Goal: Task Accomplishment & Management: Use online tool/utility

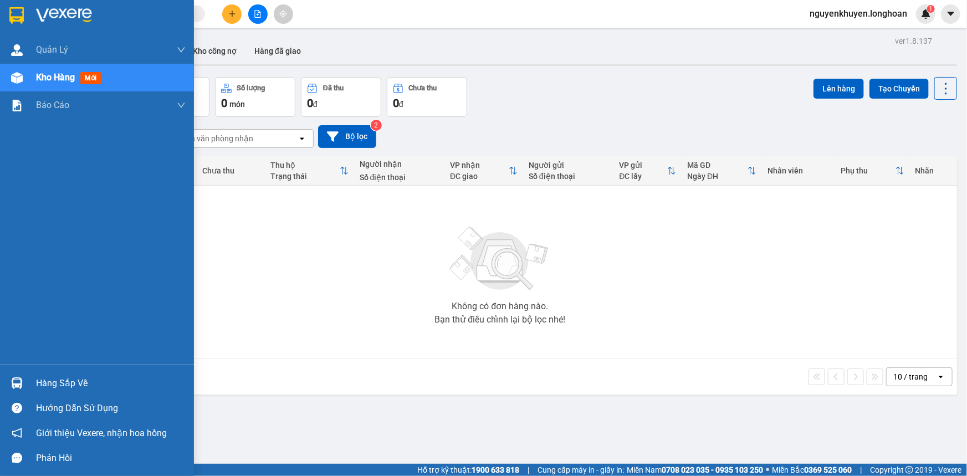
click at [68, 381] on div "Hàng sắp về" at bounding box center [111, 383] width 150 height 17
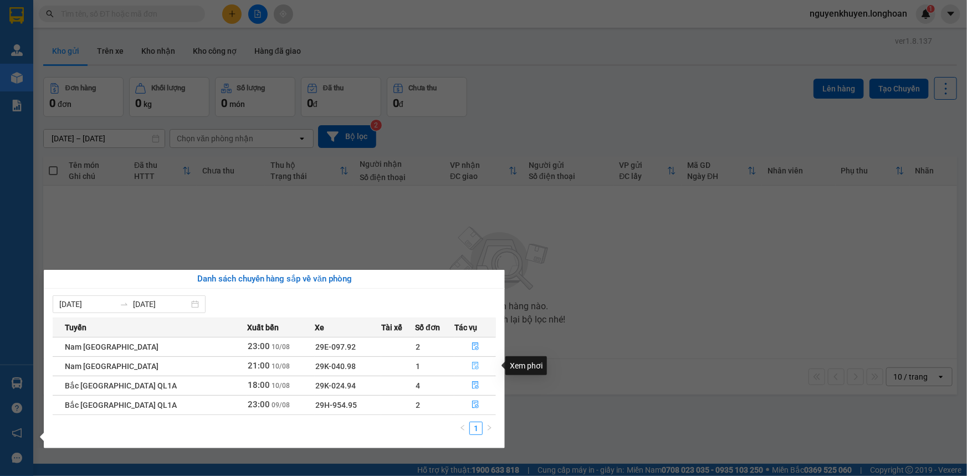
click at [471, 368] on icon "file-done" at bounding box center [475, 366] width 8 height 8
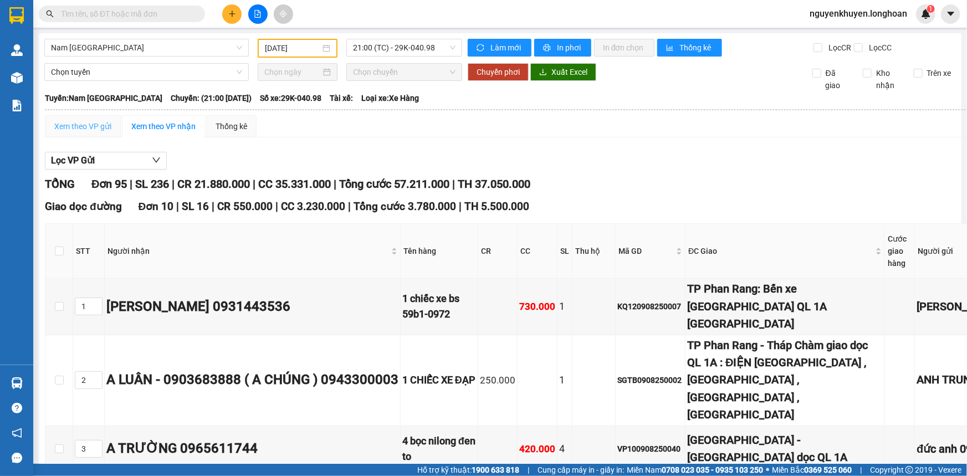
type input "[DATE]"
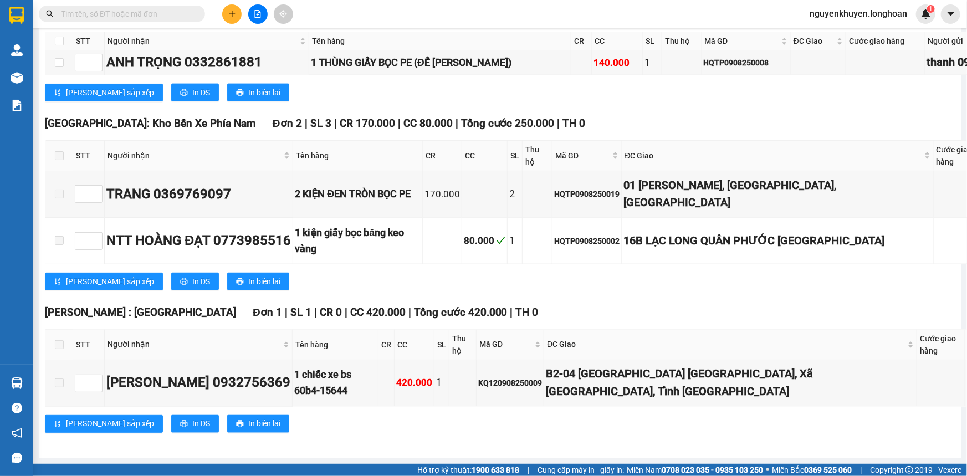
scroll to position [8359, 0]
checkbox input "true"
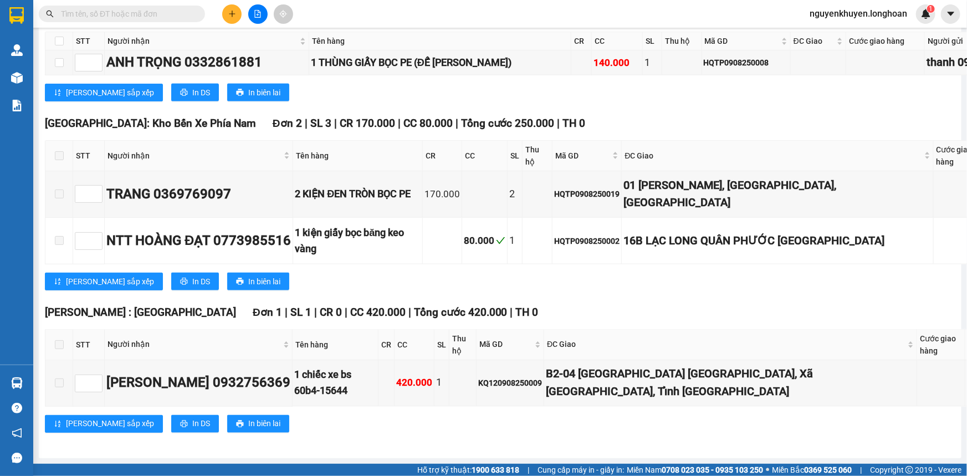
scroll to position [0, 0]
checkbox input "false"
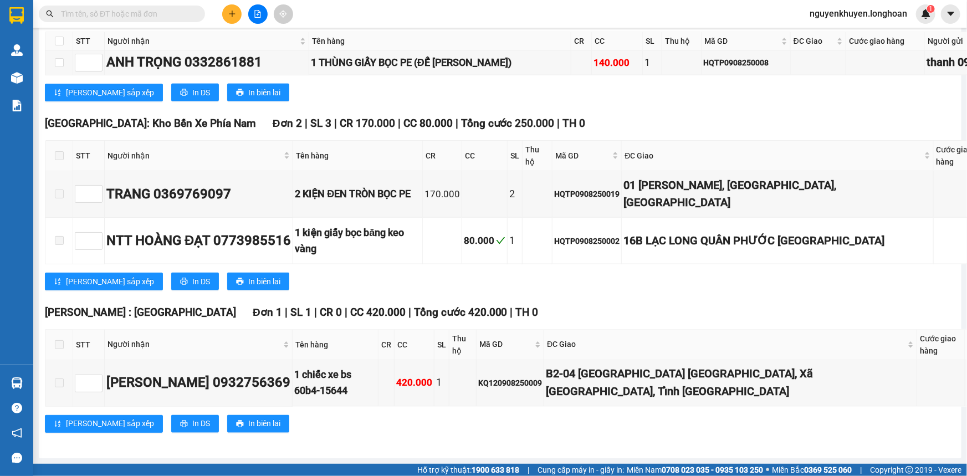
checkbox input "true"
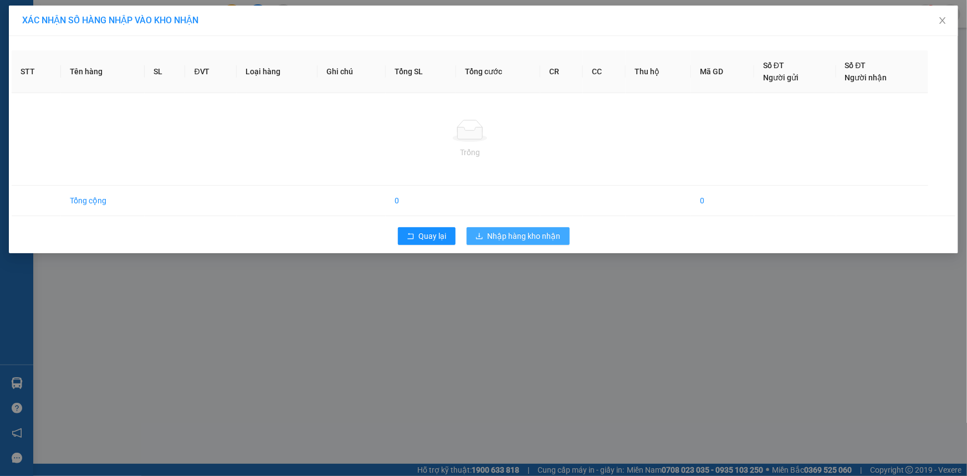
click at [513, 236] on span "Nhập hàng kho nhận" at bounding box center [523, 236] width 73 height 12
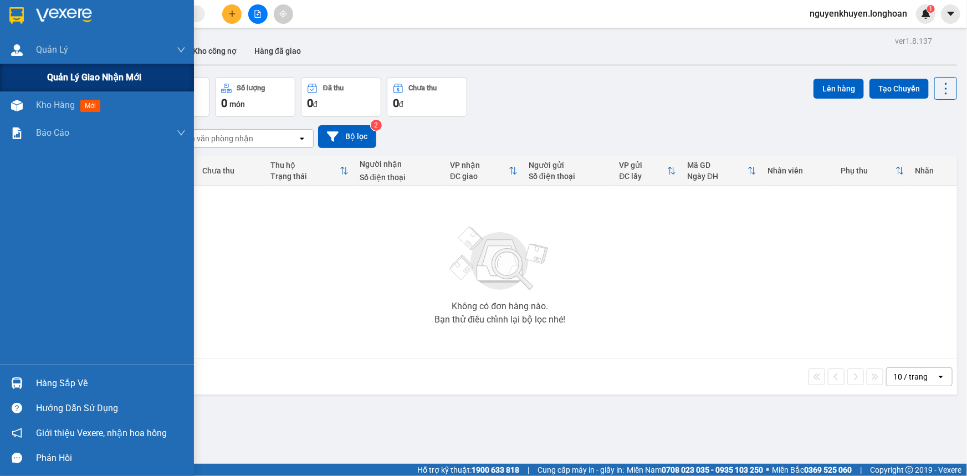
click at [81, 80] on span "Quản lý giao nhận mới" at bounding box center [94, 77] width 94 height 14
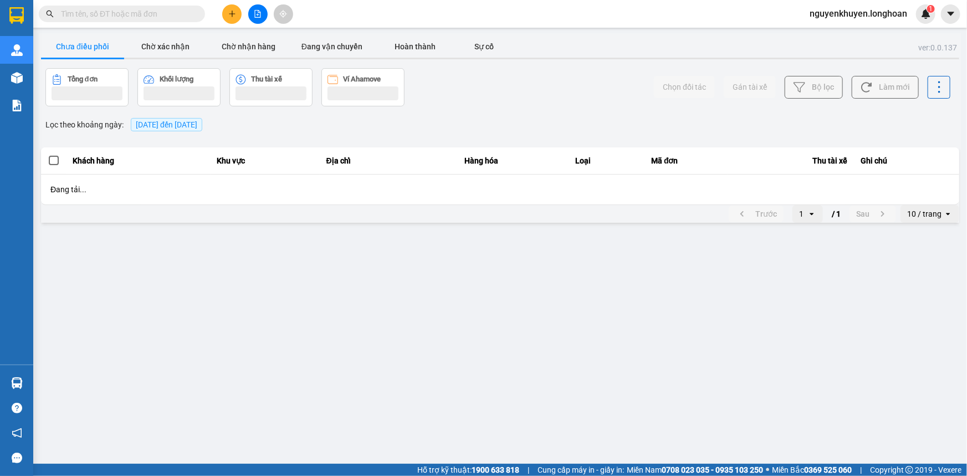
click at [183, 127] on span "[DATE] đến [DATE]" at bounding box center [166, 124] width 61 height 9
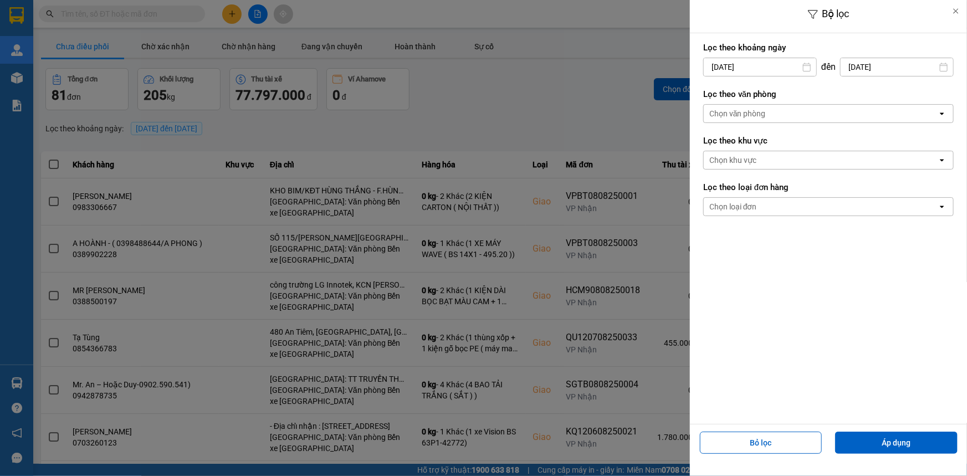
click at [735, 111] on div "Chọn văn phòng" at bounding box center [737, 113] width 56 height 11
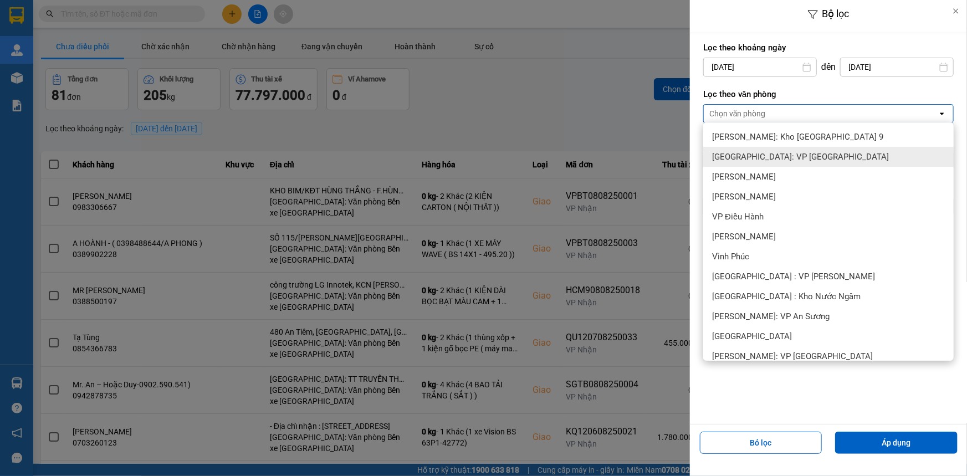
click at [752, 158] on span "[GEOGRAPHIC_DATA]: VP [GEOGRAPHIC_DATA]" at bounding box center [800, 156] width 177 height 11
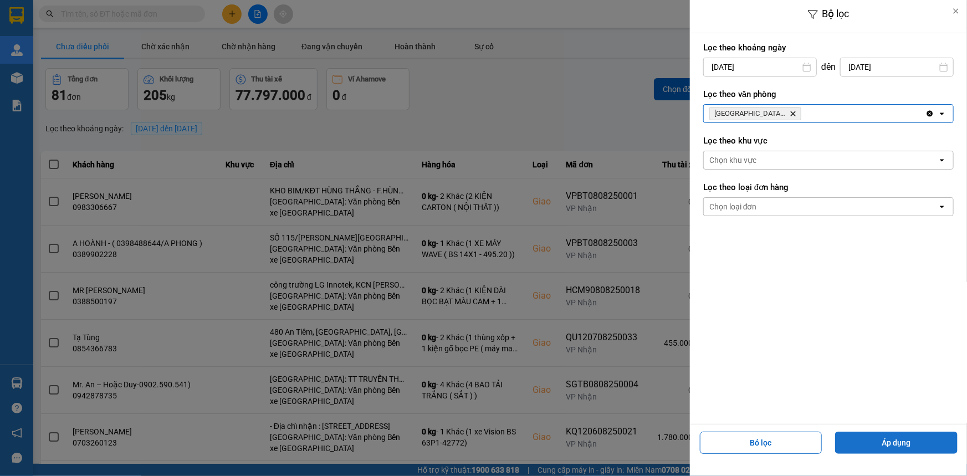
click at [914, 443] on button "Áp dụng" at bounding box center [896, 442] width 122 height 22
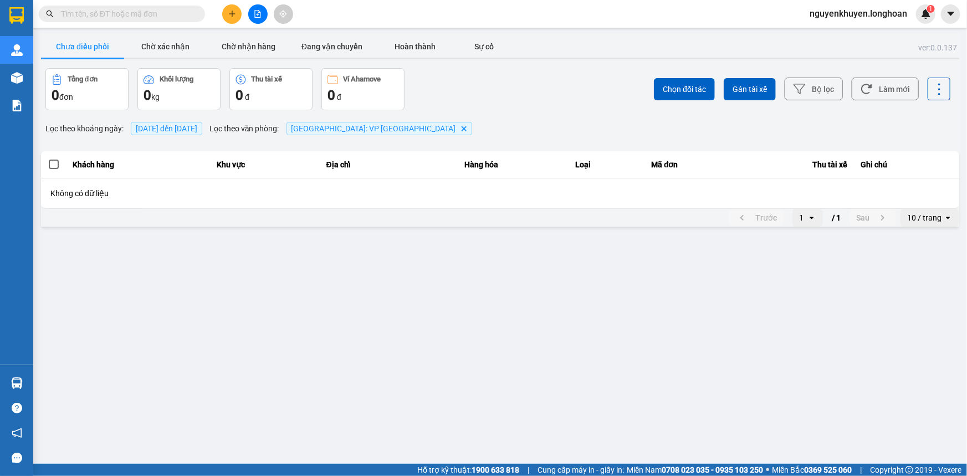
click at [91, 50] on button "Chưa điều phối" at bounding box center [82, 46] width 83 height 22
click at [176, 132] on span "[DATE] đến [DATE]" at bounding box center [166, 128] width 61 height 9
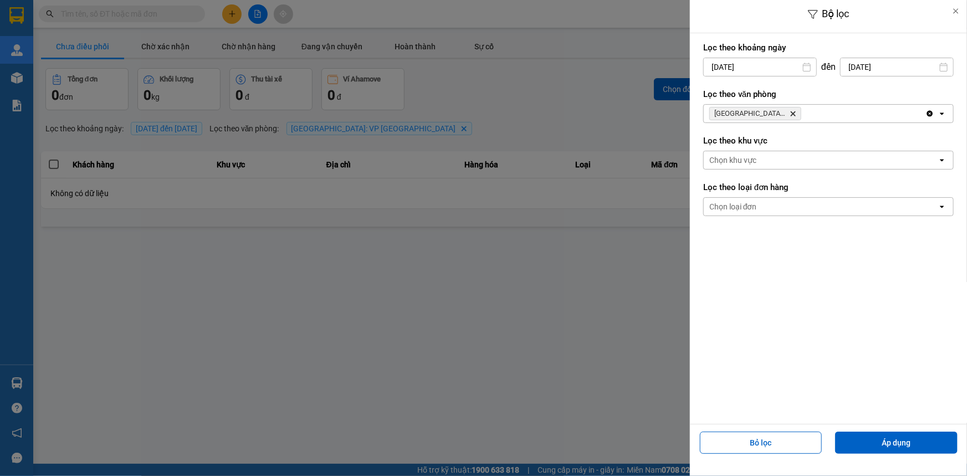
click at [492, 278] on div at bounding box center [483, 238] width 967 height 476
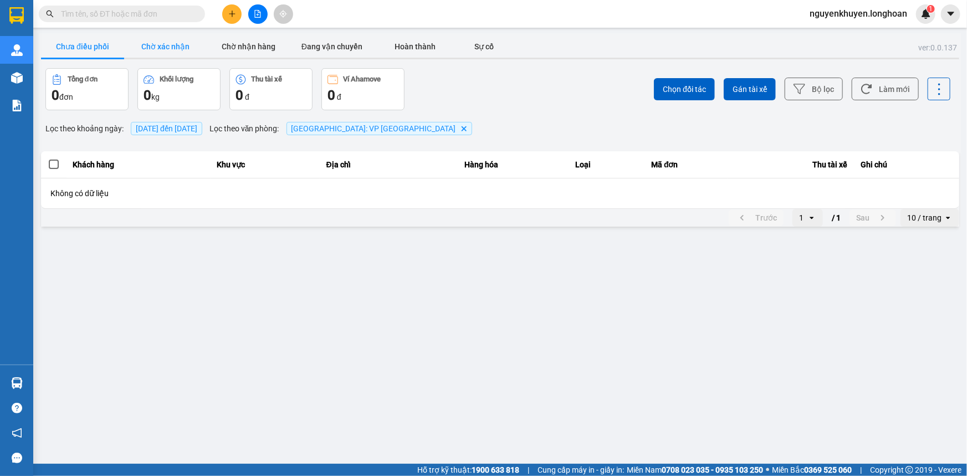
click at [173, 50] on button "Chờ xác nhận" at bounding box center [165, 46] width 83 height 22
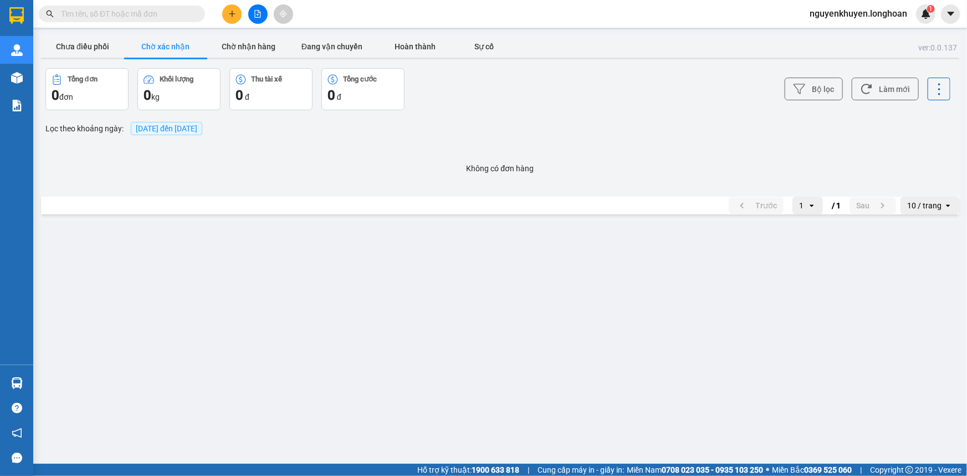
click at [197, 127] on span "[DATE] đến [DATE]" at bounding box center [166, 128] width 61 height 9
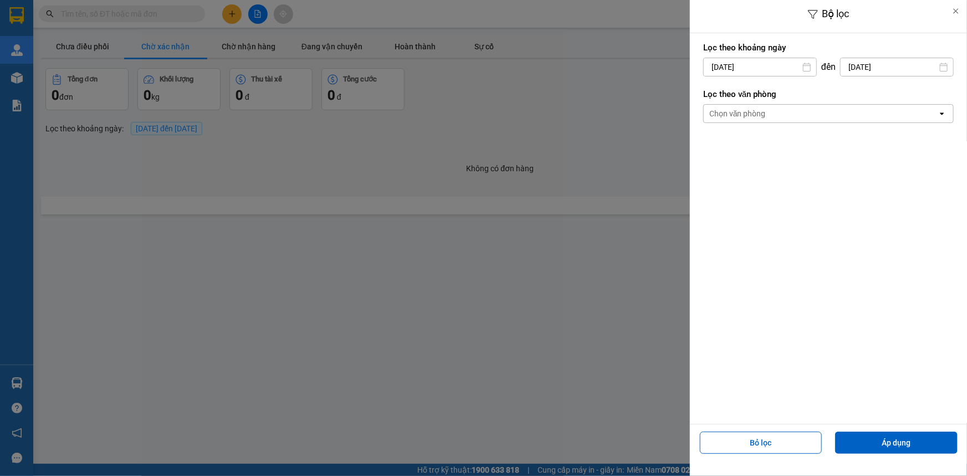
click at [733, 111] on div "Chọn văn phòng" at bounding box center [737, 113] width 56 height 11
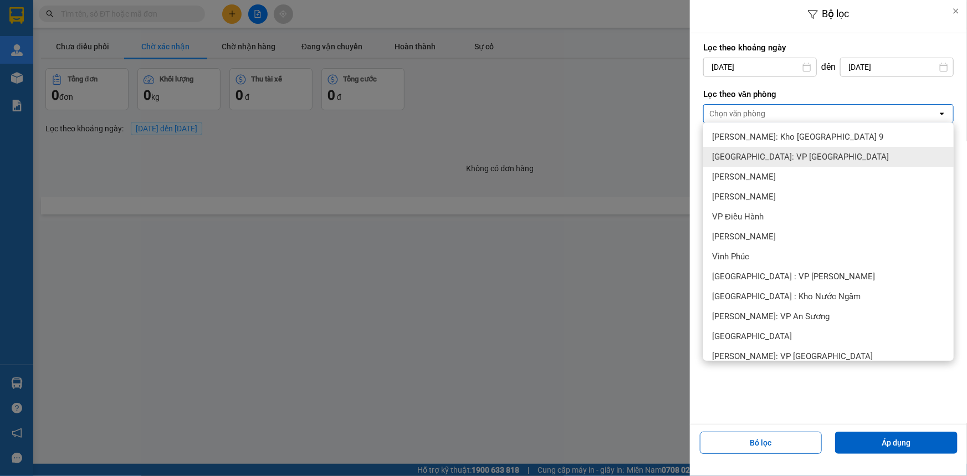
click at [770, 160] on span "[GEOGRAPHIC_DATA]: VP [GEOGRAPHIC_DATA]" at bounding box center [800, 156] width 177 height 11
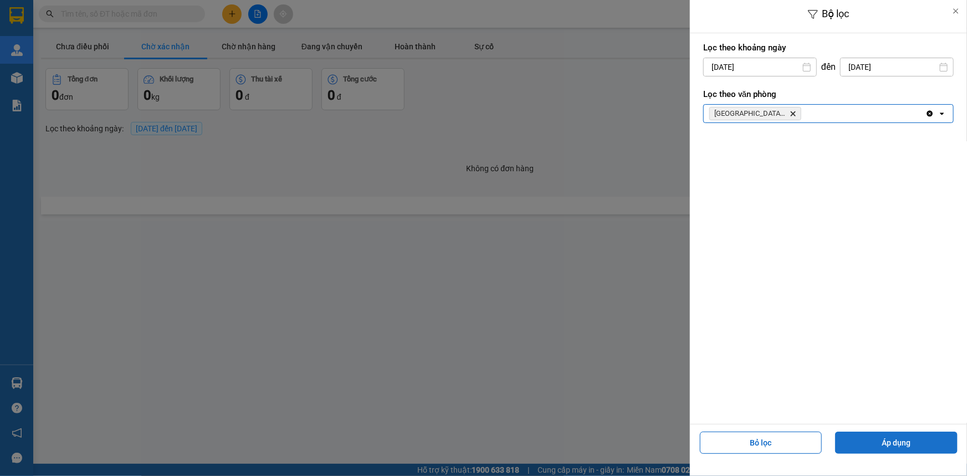
click at [864, 446] on button "Áp dụng" at bounding box center [896, 442] width 122 height 22
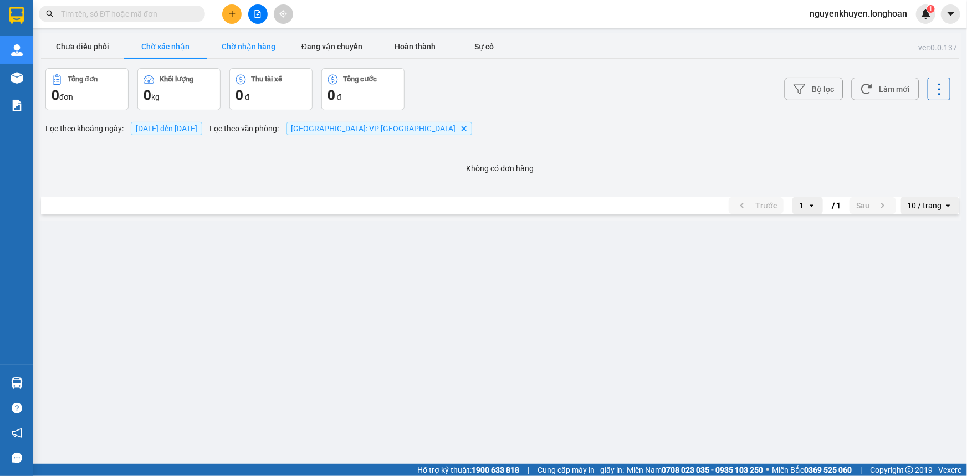
click at [250, 49] on button "Chờ nhận hàng" at bounding box center [248, 46] width 83 height 22
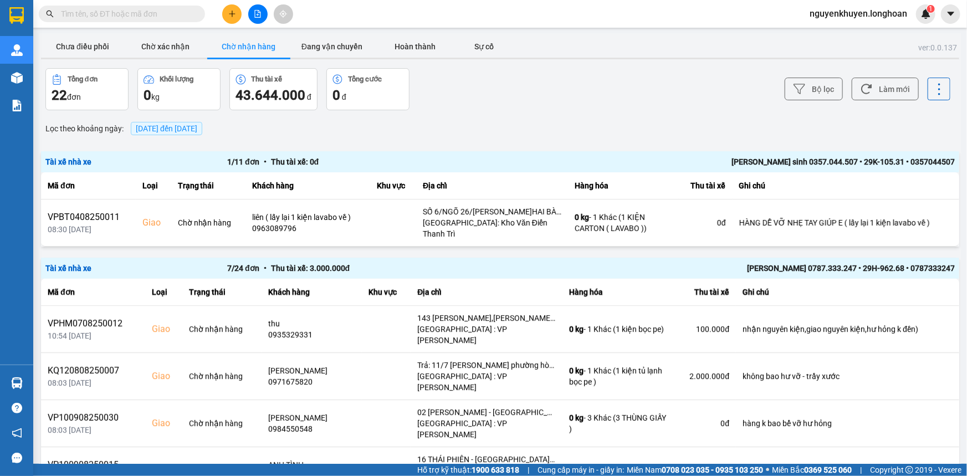
click at [197, 129] on span "[DATE] đến [DATE]" at bounding box center [166, 128] width 61 height 9
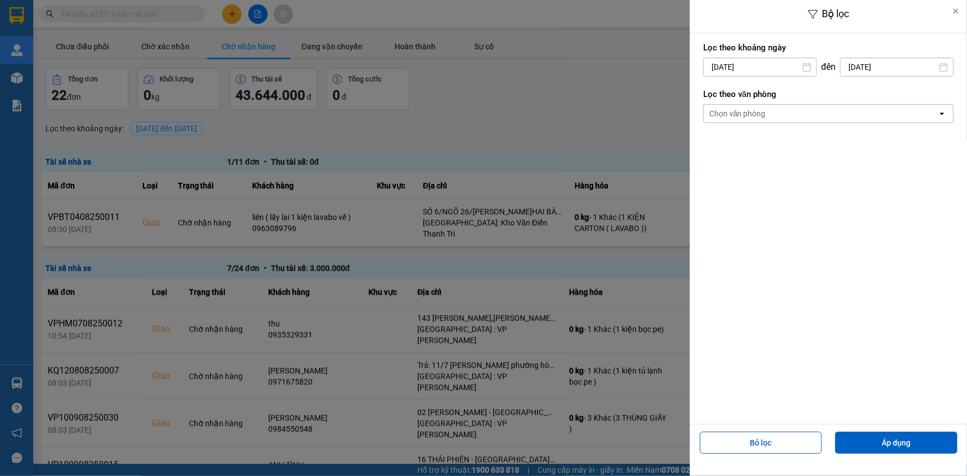
click at [775, 111] on div "Chọn văn phòng" at bounding box center [820, 114] width 234 height 18
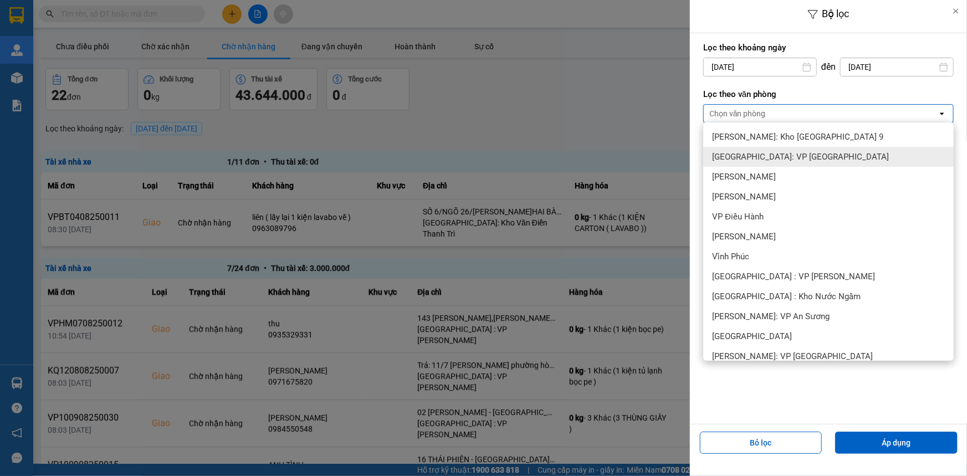
click at [802, 159] on span "[GEOGRAPHIC_DATA]: VP [GEOGRAPHIC_DATA]" at bounding box center [800, 156] width 177 height 11
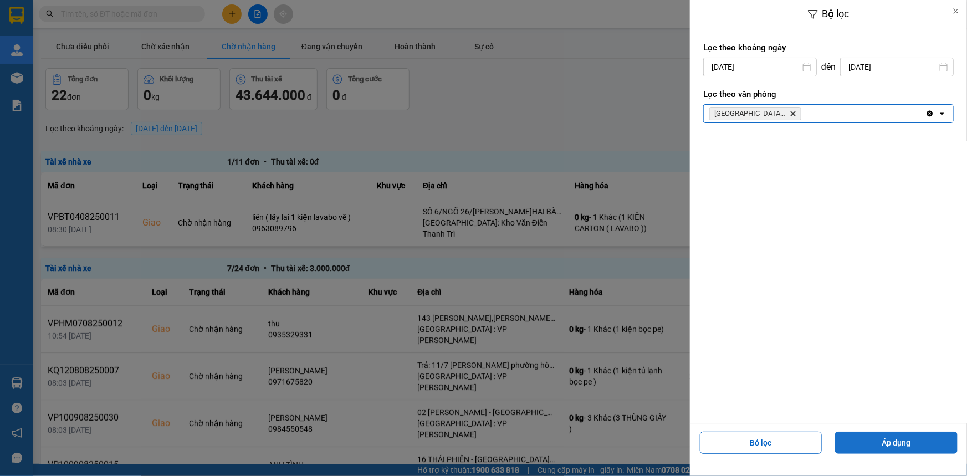
click at [903, 436] on button "Áp dụng" at bounding box center [896, 442] width 122 height 22
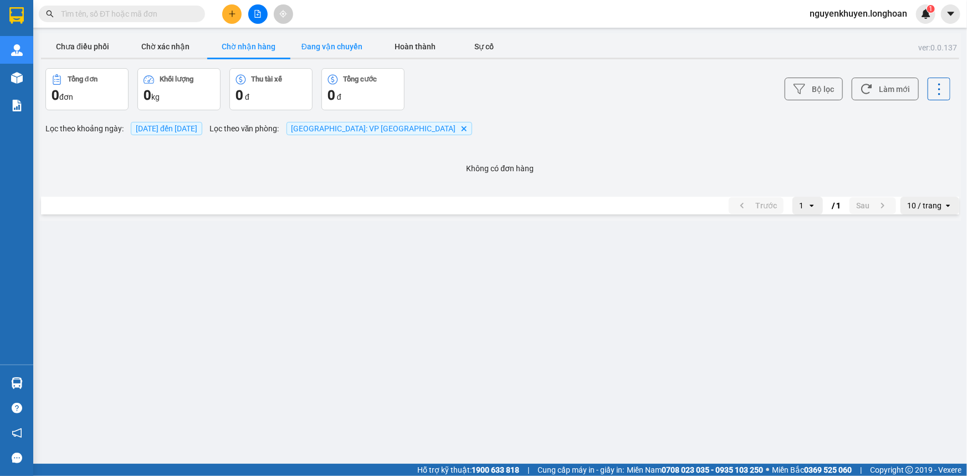
click at [340, 50] on button "Đang vận chuyển" at bounding box center [331, 46] width 83 height 22
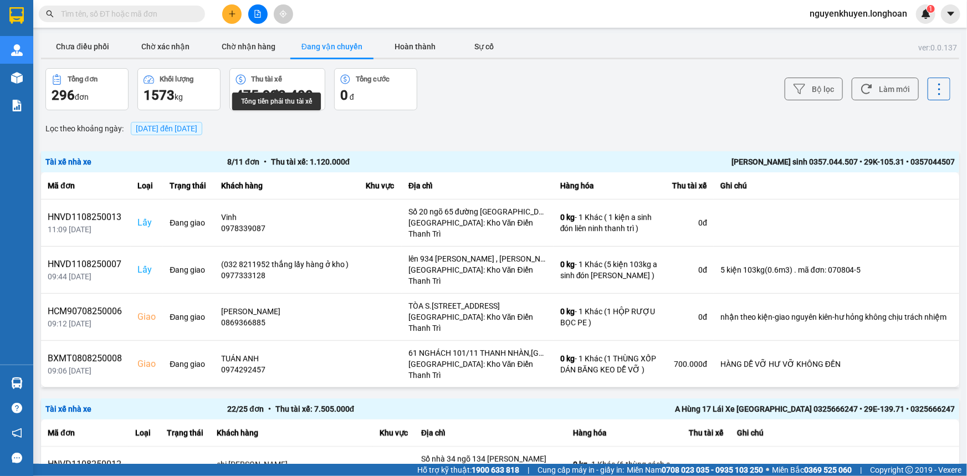
click at [202, 122] on span "[DATE] đến [DATE]" at bounding box center [166, 128] width 71 height 13
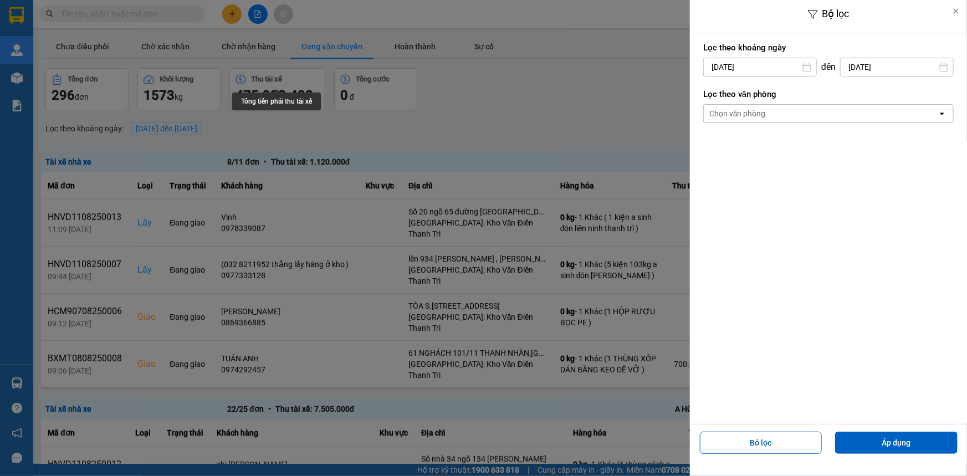
click at [766, 111] on div "Chọn văn phòng" at bounding box center [820, 114] width 234 height 18
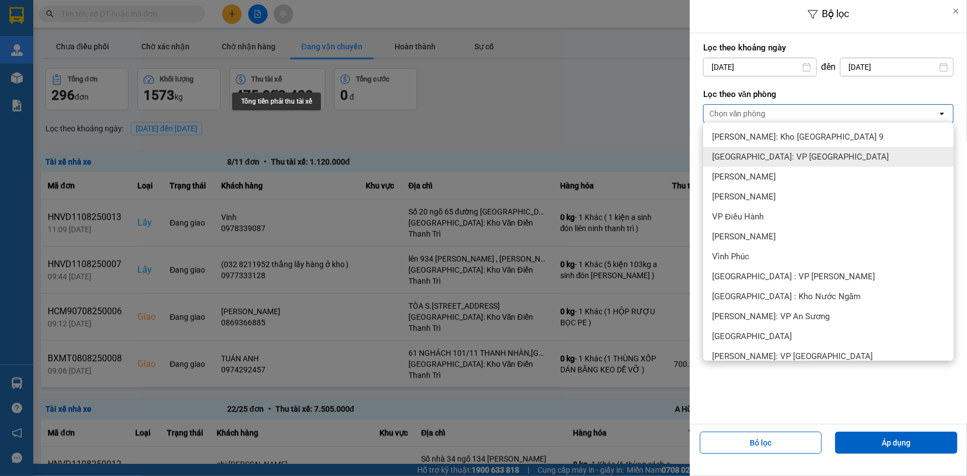
click at [807, 148] on div "[GEOGRAPHIC_DATA]: VP [GEOGRAPHIC_DATA]" at bounding box center [828, 157] width 250 height 20
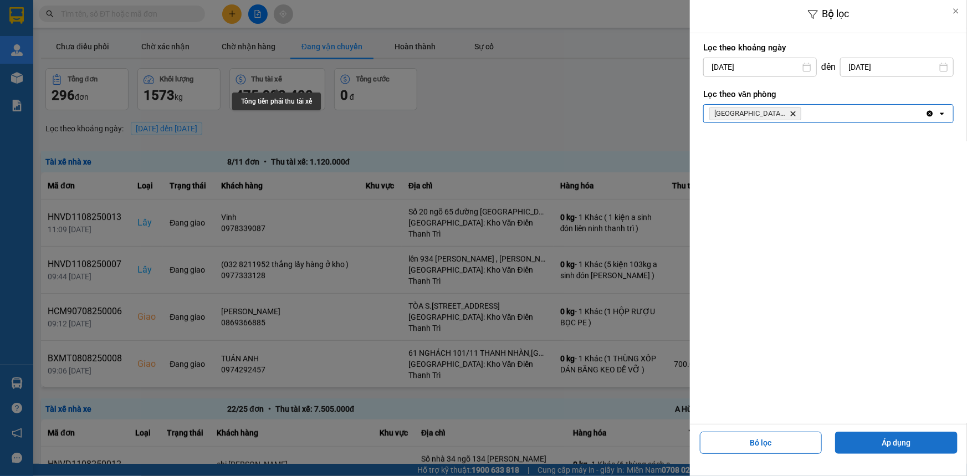
click at [888, 441] on button "Áp dụng" at bounding box center [896, 442] width 122 height 22
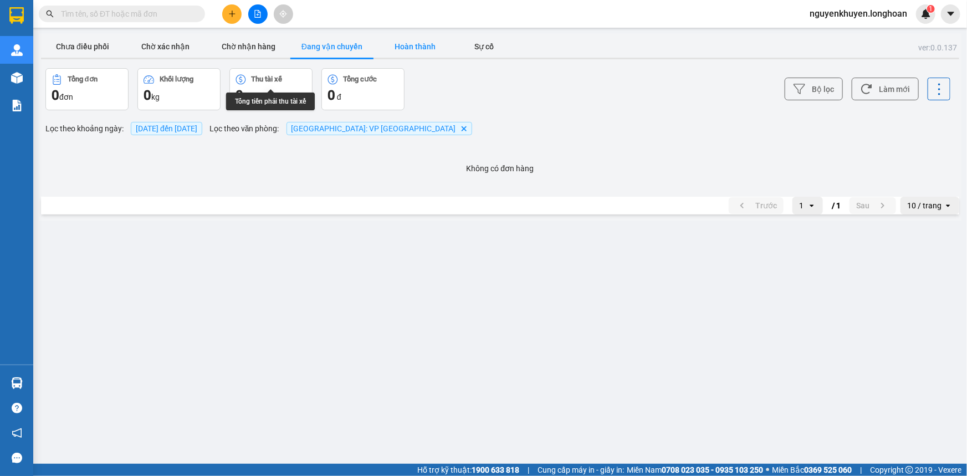
click at [401, 45] on button "Hoàn thành" at bounding box center [414, 46] width 83 height 22
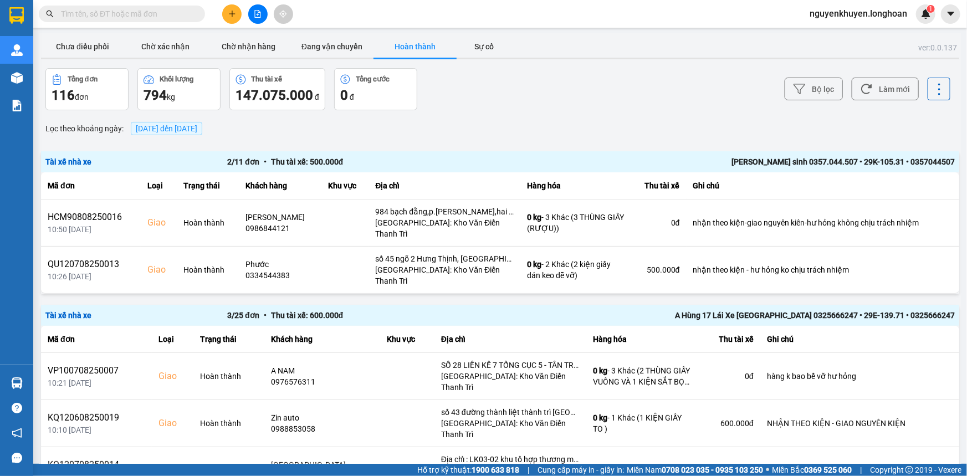
click at [197, 127] on span "[DATE] đến [DATE]" at bounding box center [166, 128] width 61 height 9
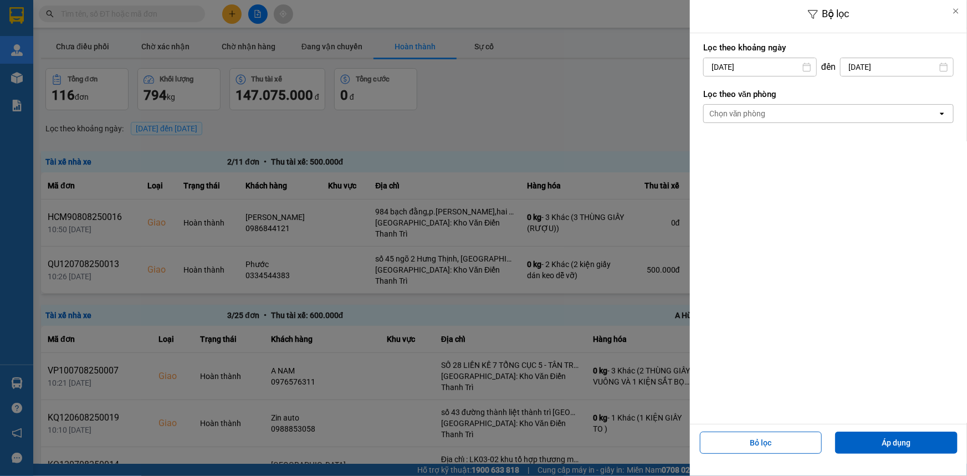
click at [731, 112] on div "Chọn văn phòng" at bounding box center [737, 113] width 56 height 11
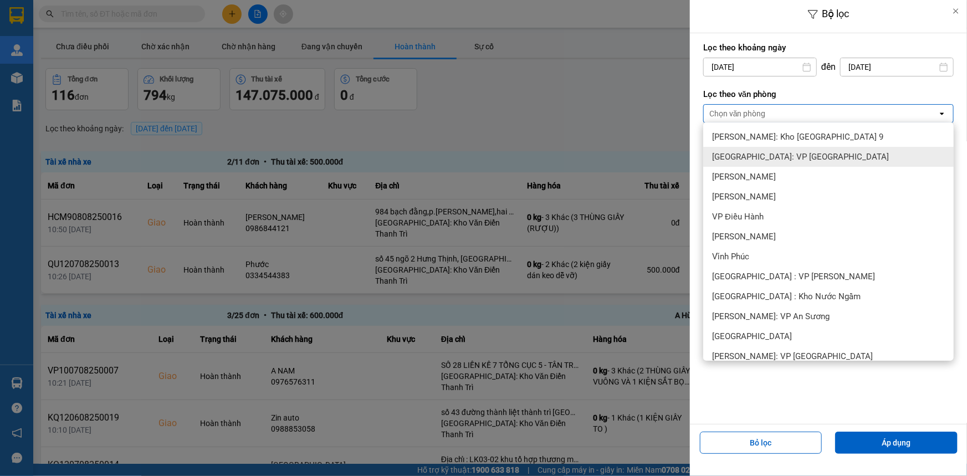
click at [799, 155] on span "[GEOGRAPHIC_DATA]: VP [GEOGRAPHIC_DATA]" at bounding box center [800, 156] width 177 height 11
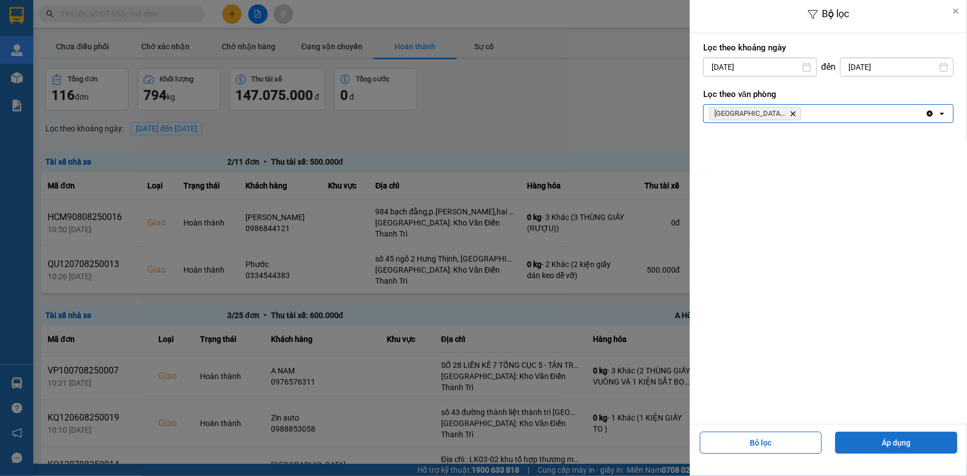
click at [903, 443] on button "Áp dụng" at bounding box center [896, 442] width 122 height 22
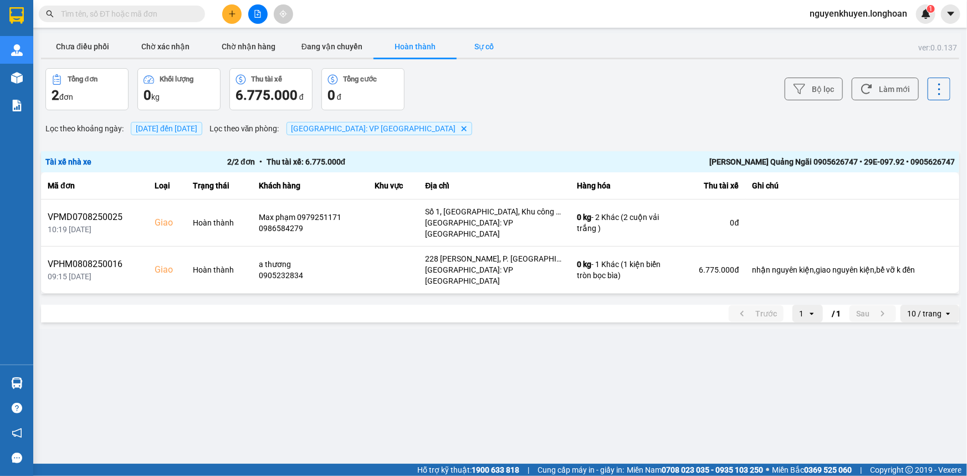
click at [484, 44] on button "Sự cố" at bounding box center [483, 46] width 55 height 22
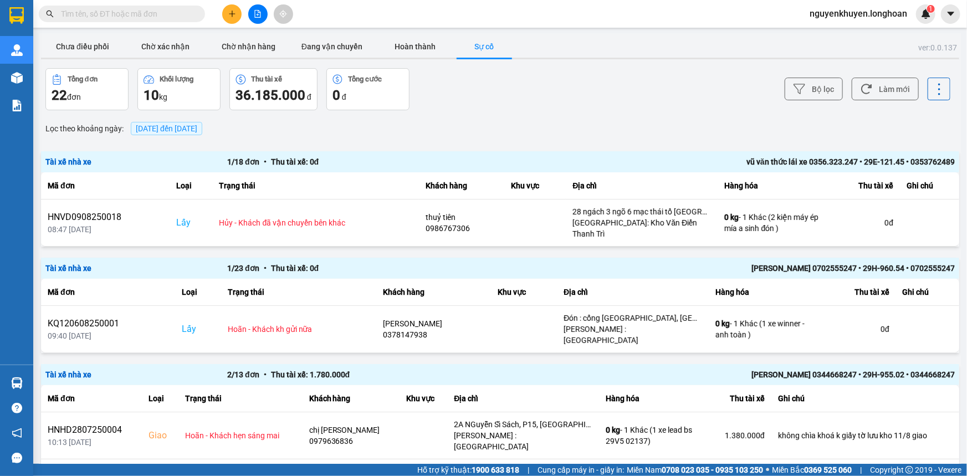
click at [197, 128] on span "[DATE] đến [DATE]" at bounding box center [166, 128] width 61 height 9
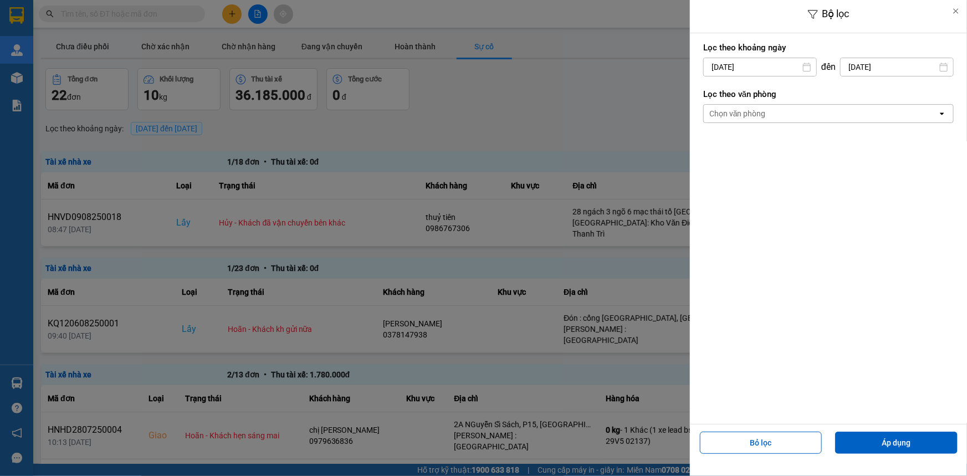
click at [735, 112] on div "Chọn văn phòng" at bounding box center [737, 113] width 56 height 11
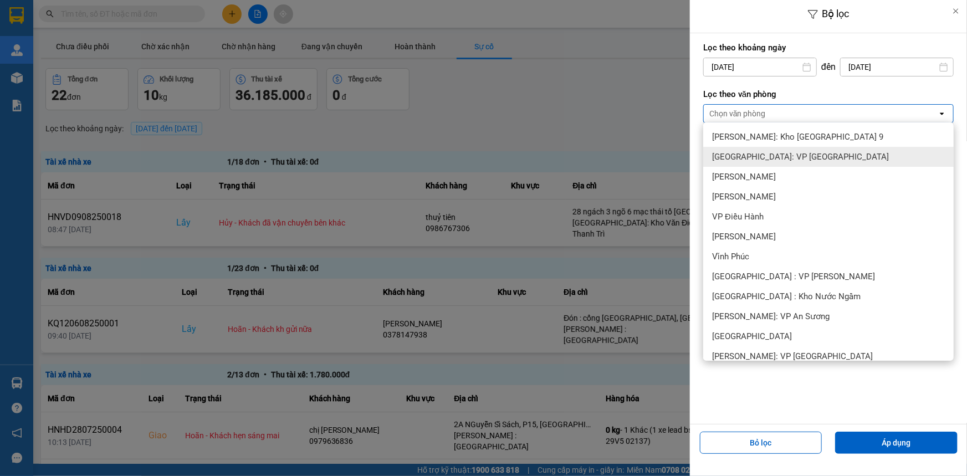
click at [831, 158] on div "[GEOGRAPHIC_DATA]: VP [GEOGRAPHIC_DATA]" at bounding box center [828, 157] width 250 height 20
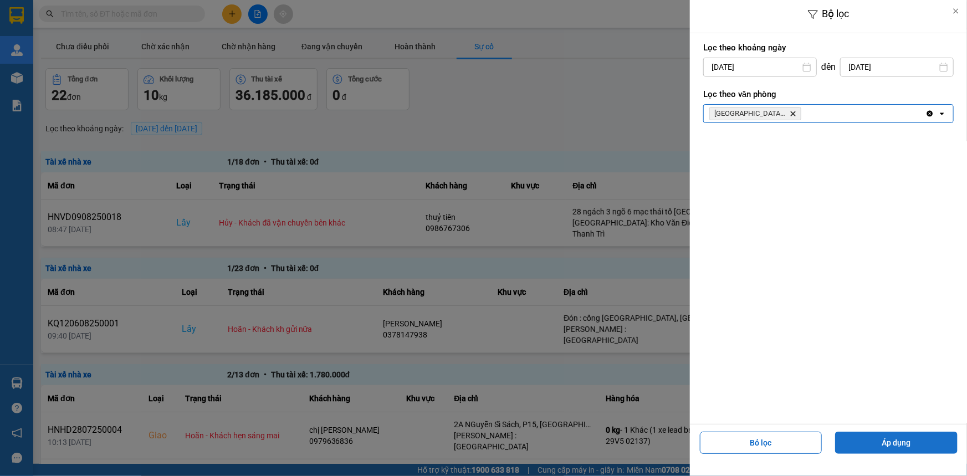
click at [917, 442] on button "Áp dụng" at bounding box center [896, 442] width 122 height 22
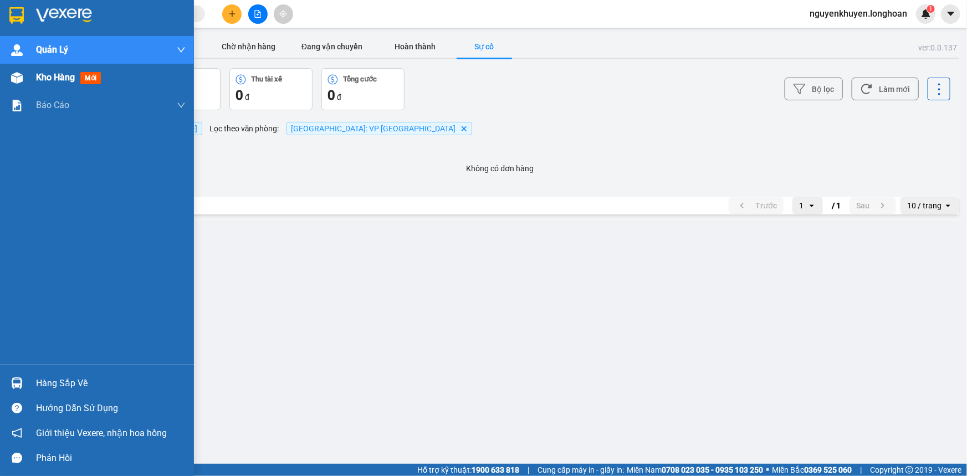
click at [71, 73] on span "Kho hàng" at bounding box center [55, 77] width 39 height 11
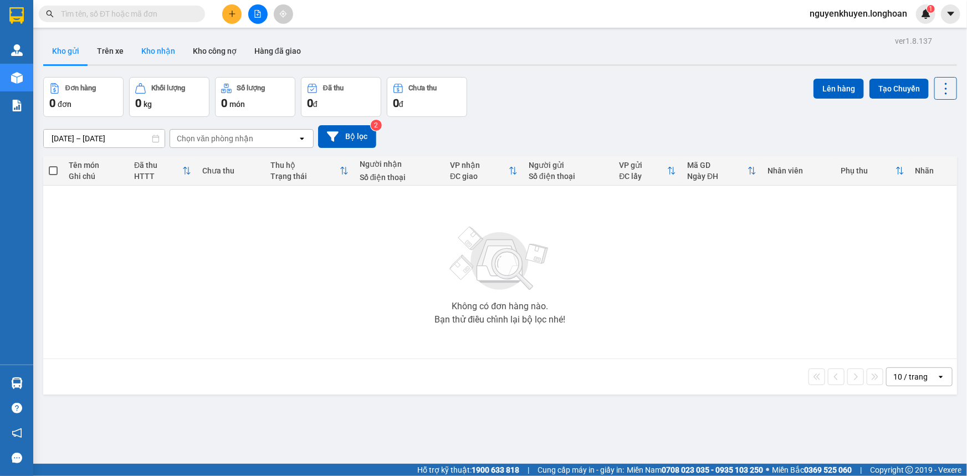
click at [156, 53] on button "Kho nhận" at bounding box center [158, 51] width 52 height 27
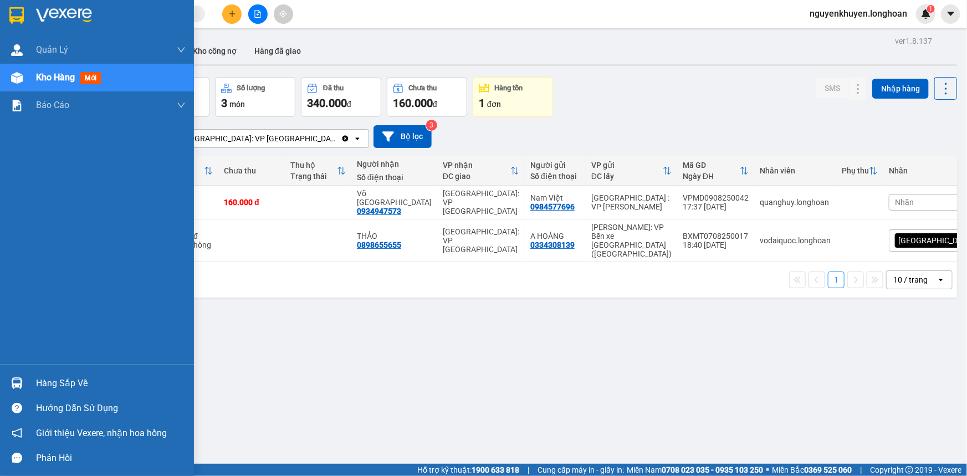
click at [48, 387] on div "Hàng sắp về" at bounding box center [111, 383] width 150 height 17
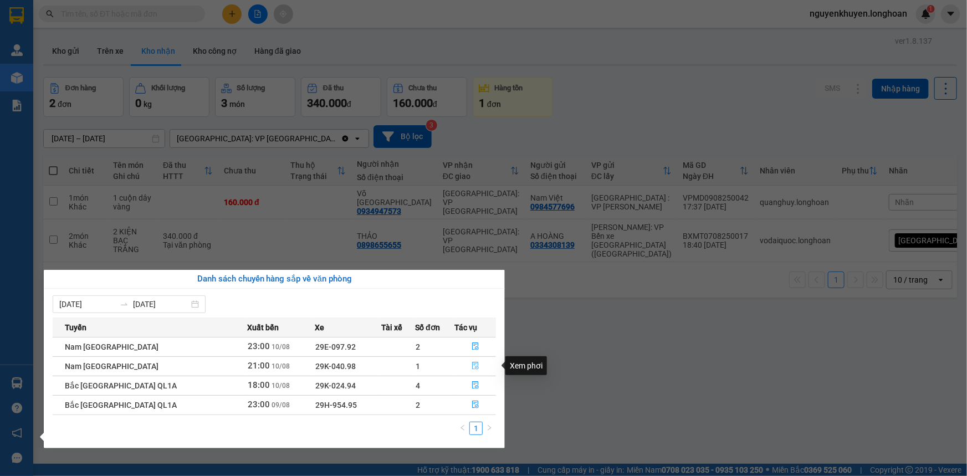
click at [472, 368] on icon "file-done" at bounding box center [475, 366] width 8 height 8
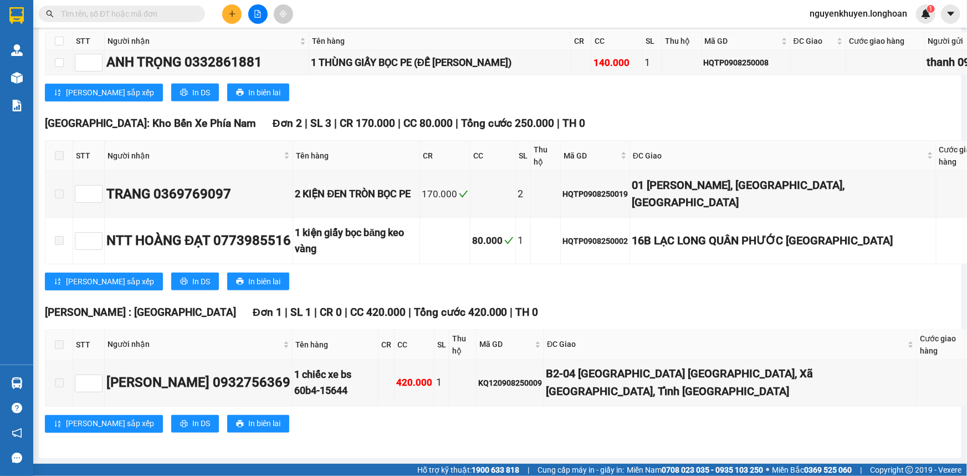
scroll to position [8359, 0]
checkbox input "true"
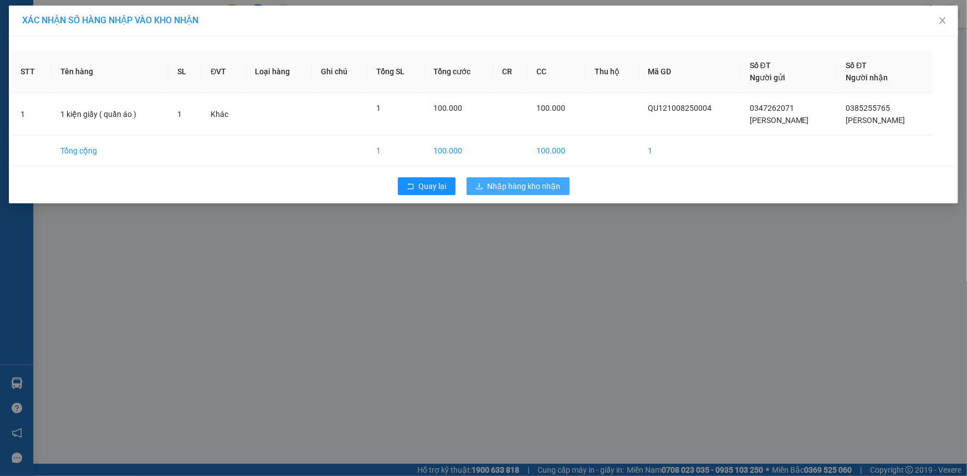
click at [536, 187] on span "Nhập hàng kho nhận" at bounding box center [523, 186] width 73 height 12
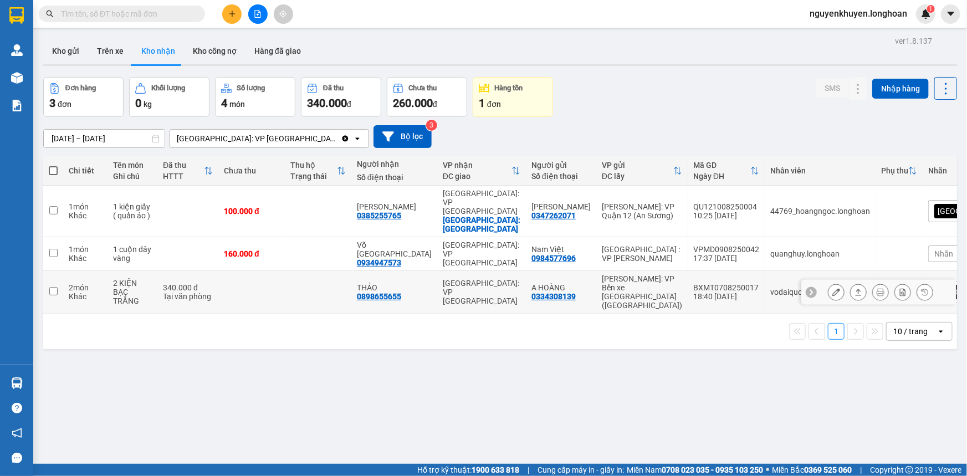
click at [222, 271] on td at bounding box center [251, 292] width 66 height 43
checkbox input "true"
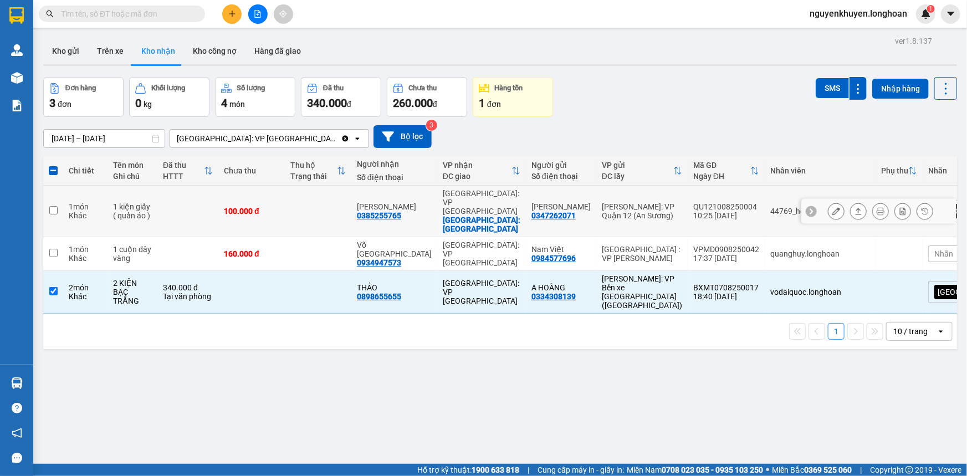
click at [331, 204] on td at bounding box center [318, 212] width 66 height 52
checkbox input "true"
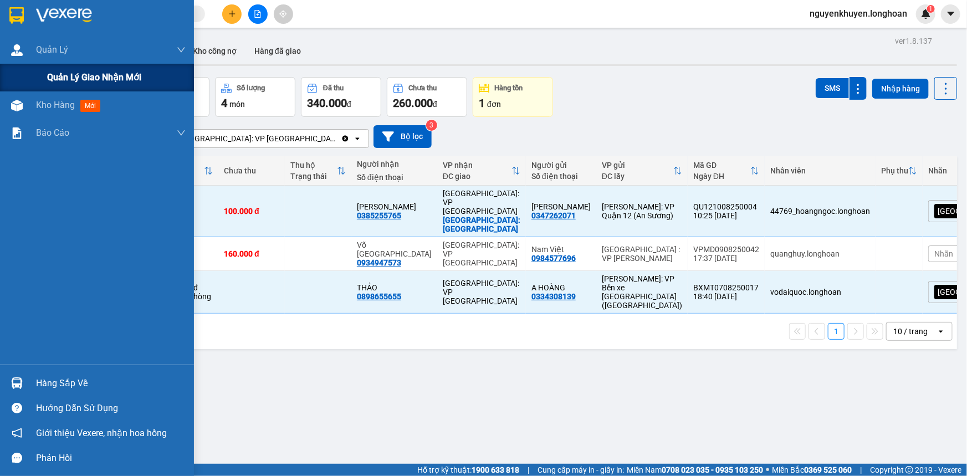
click at [73, 79] on span "Quản lý giao nhận mới" at bounding box center [94, 77] width 94 height 14
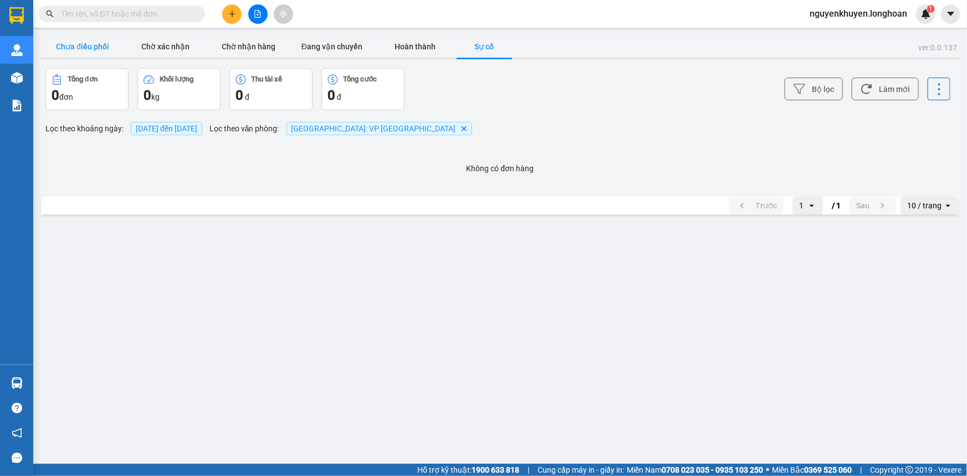
click at [73, 44] on button "Chưa điều phối" at bounding box center [82, 46] width 83 height 22
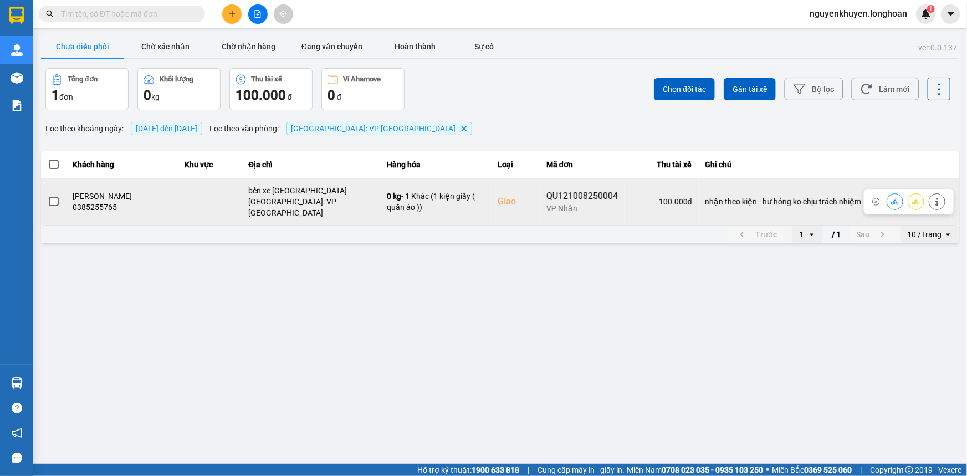
click at [52, 199] on span at bounding box center [54, 202] width 10 height 10
click at [48, 196] on input "checkbox" at bounding box center [48, 196] width 0 height 0
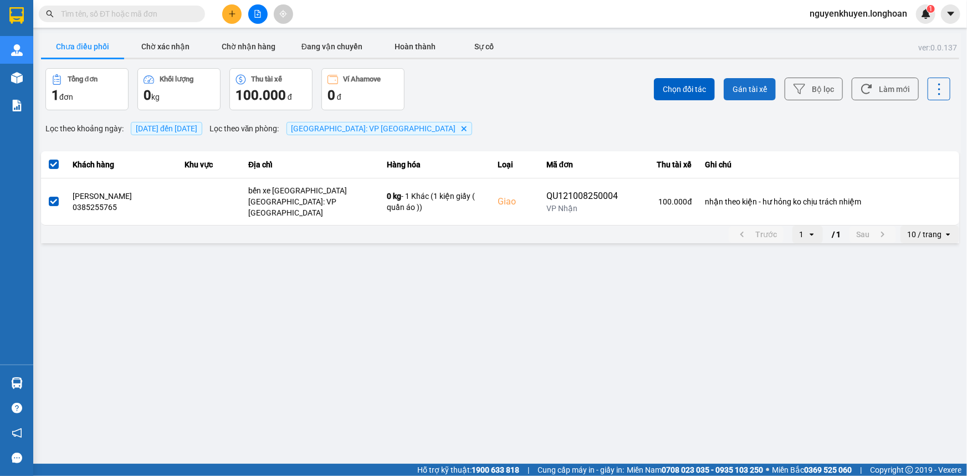
click at [742, 89] on span "Gán tài xế" at bounding box center [749, 89] width 34 height 11
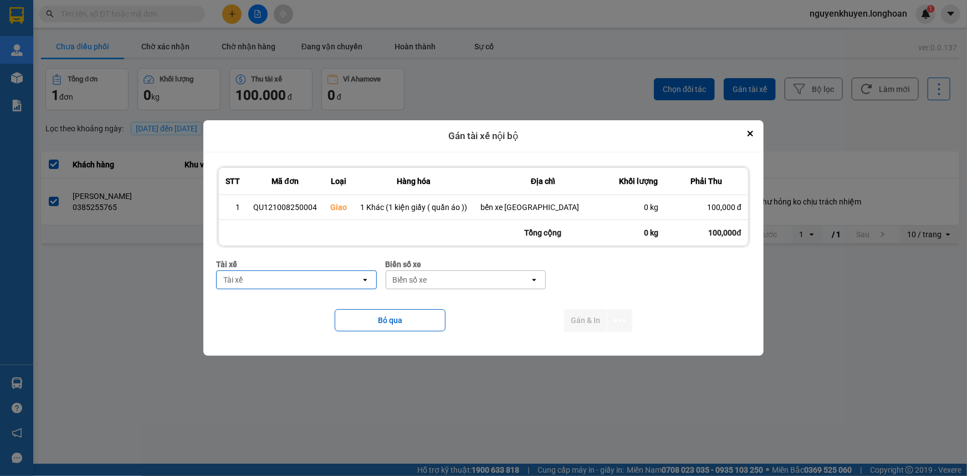
click at [287, 279] on div "Tài xế" at bounding box center [289, 280] width 144 height 18
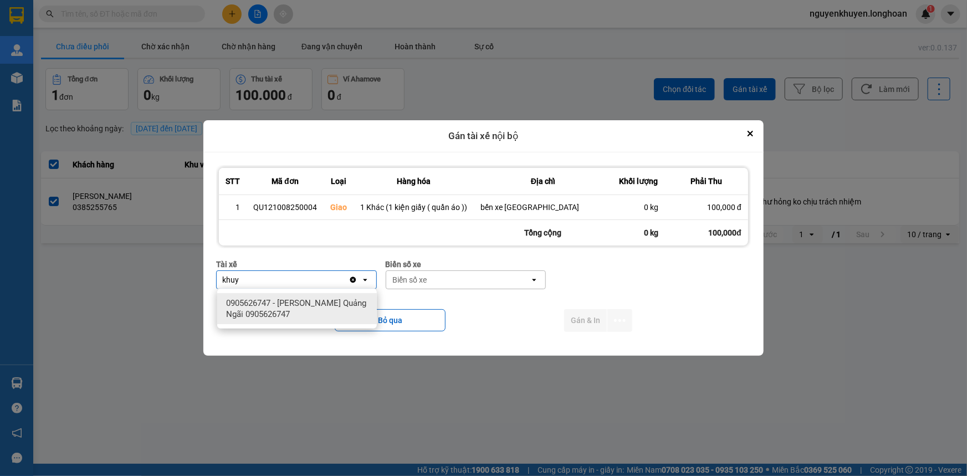
type input "khuy"
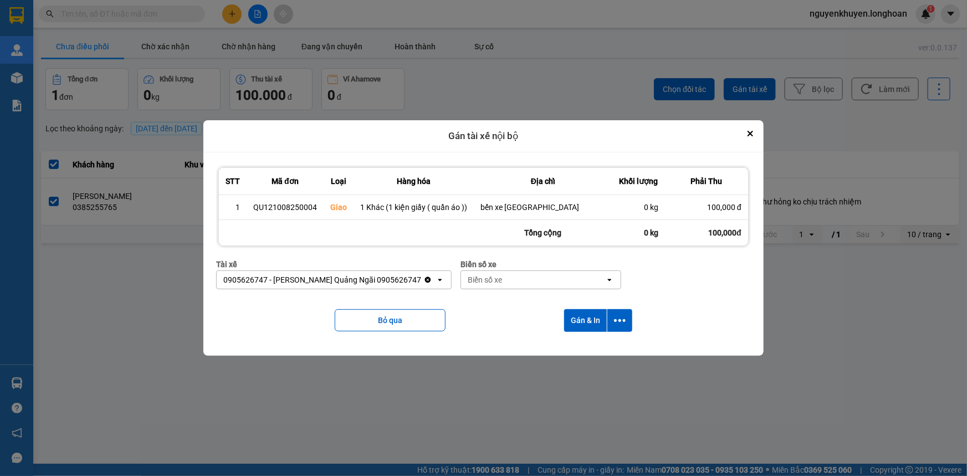
click at [496, 281] on div "Biển số xe" at bounding box center [485, 279] width 34 height 11
type input "92"
click at [522, 314] on ul "29E-097.92" at bounding box center [534, 303] width 160 height 29
click at [502, 306] on span "29E-097.92" at bounding box center [483, 302] width 40 height 11
click at [584, 319] on button "Gán & In" at bounding box center [585, 320] width 43 height 23
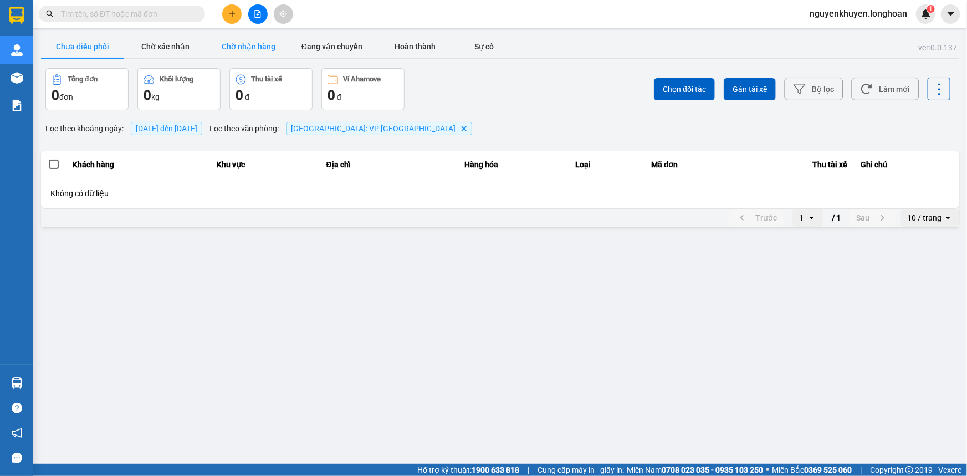
click at [242, 51] on button "Chờ nhận hàng" at bounding box center [248, 46] width 83 height 22
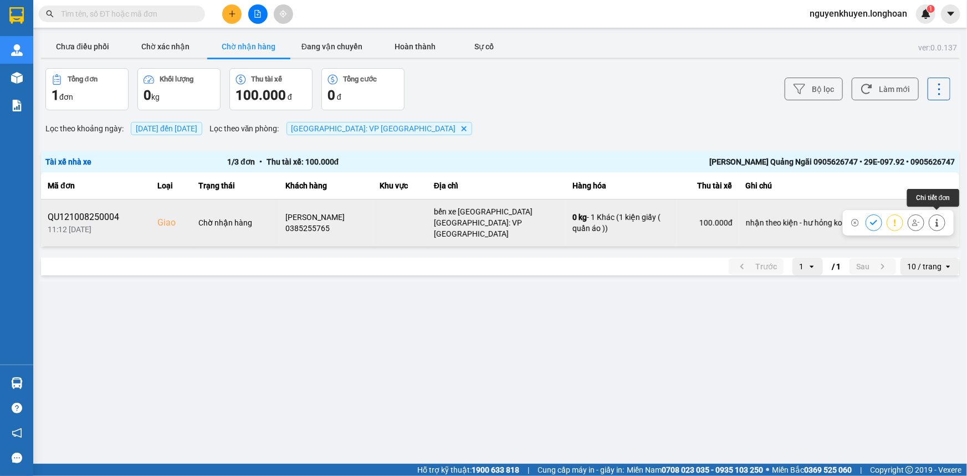
click at [939, 219] on icon at bounding box center [937, 223] width 8 height 8
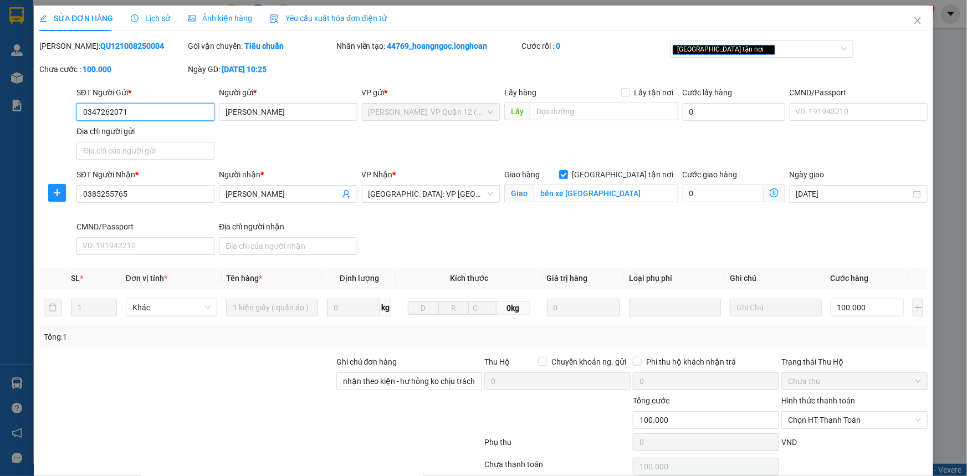
type input "0347262071"
type input "[PERSON_NAME]"
type input "0385255765"
type input "[PERSON_NAME]"
checkbox input "true"
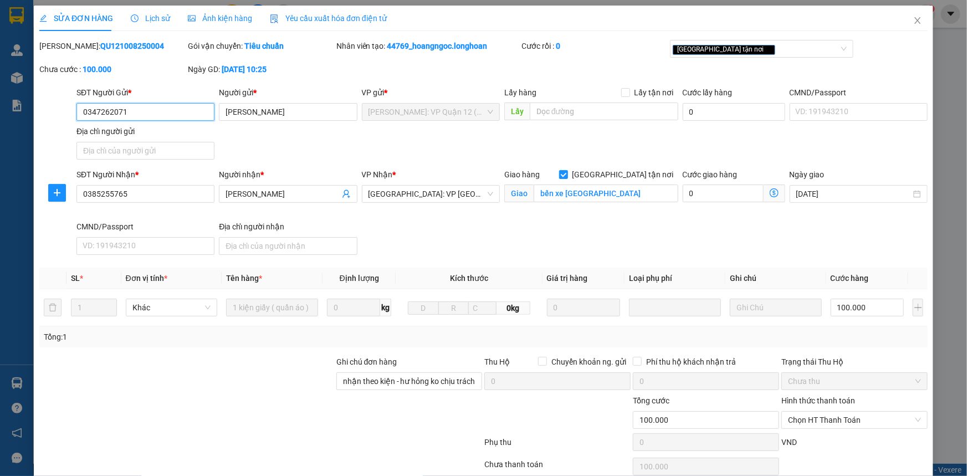
type input "bến xe [GEOGRAPHIC_DATA]"
type input "nhận theo kiện - hư hỏng ko chịu trách nhiệm"
type input "100.000"
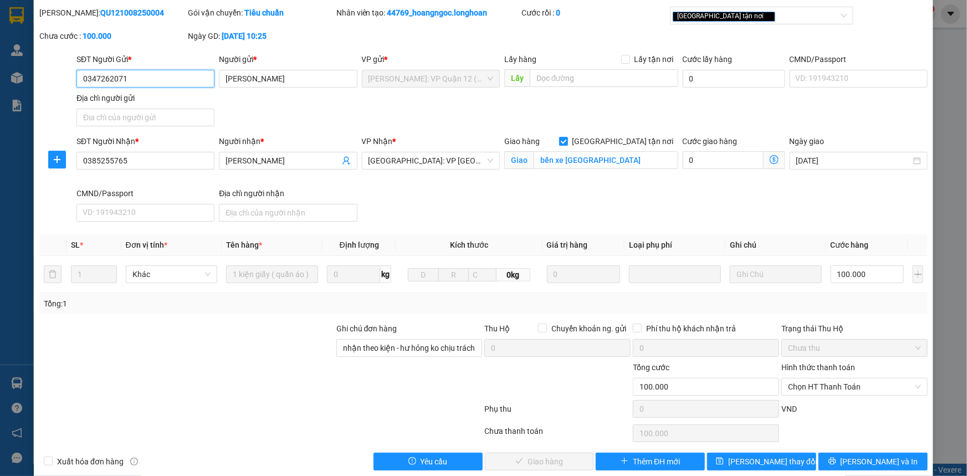
scroll to position [48, 0]
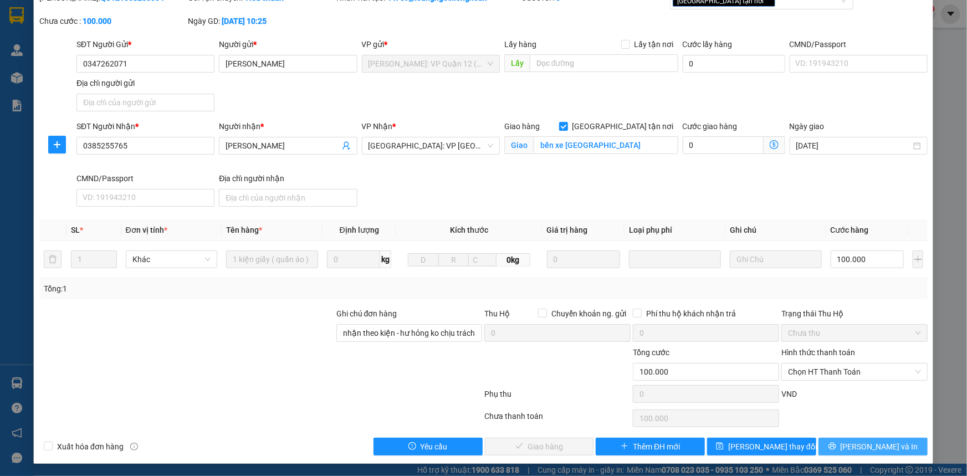
click at [866, 448] on span "[PERSON_NAME] và In" at bounding box center [879, 446] width 78 height 12
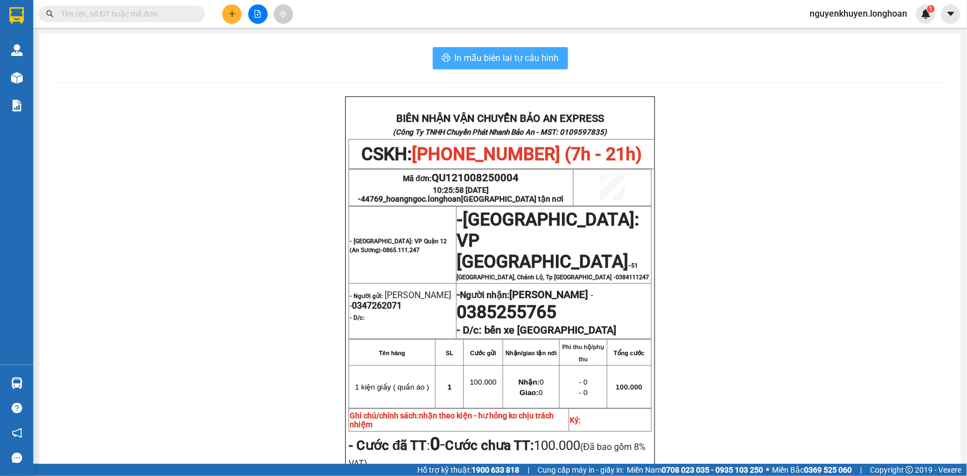
click at [460, 60] on span "In mẫu biên lai tự cấu hình" at bounding box center [507, 58] width 104 height 14
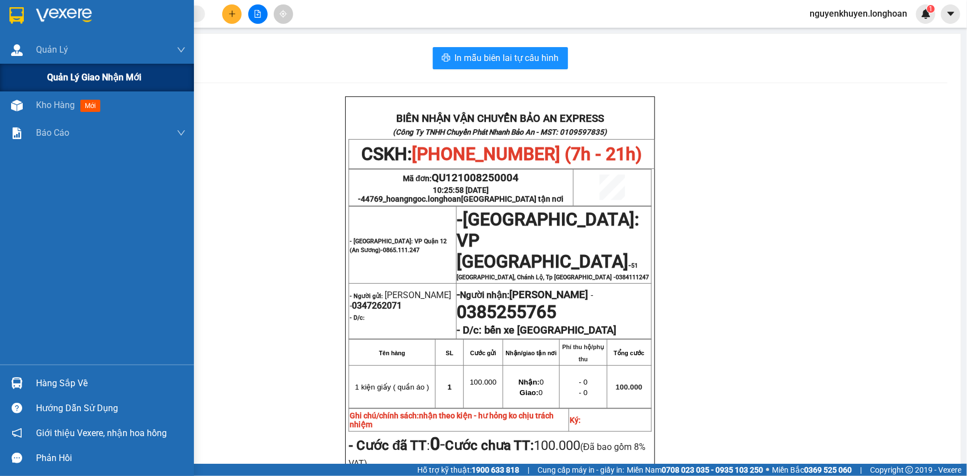
click at [45, 74] on div "Quản lý giao nhận mới" at bounding box center [97, 78] width 194 height 28
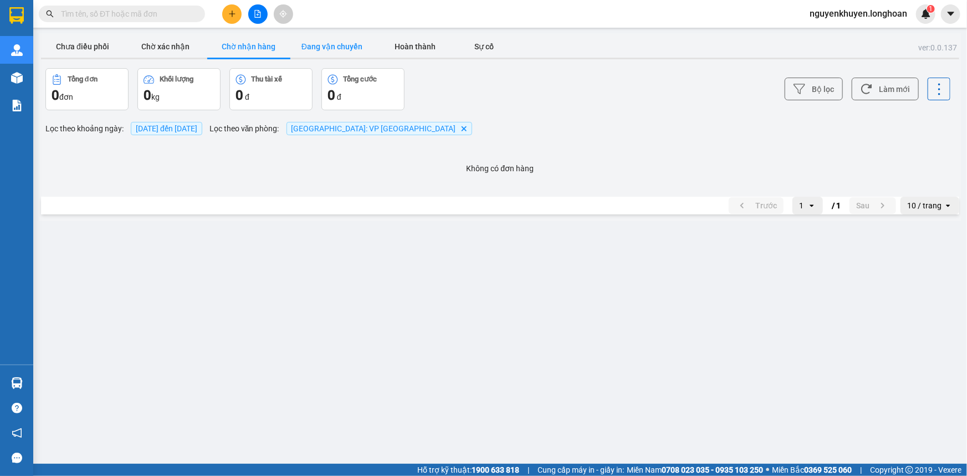
click at [338, 43] on button "Đang vận chuyển" at bounding box center [331, 46] width 83 height 22
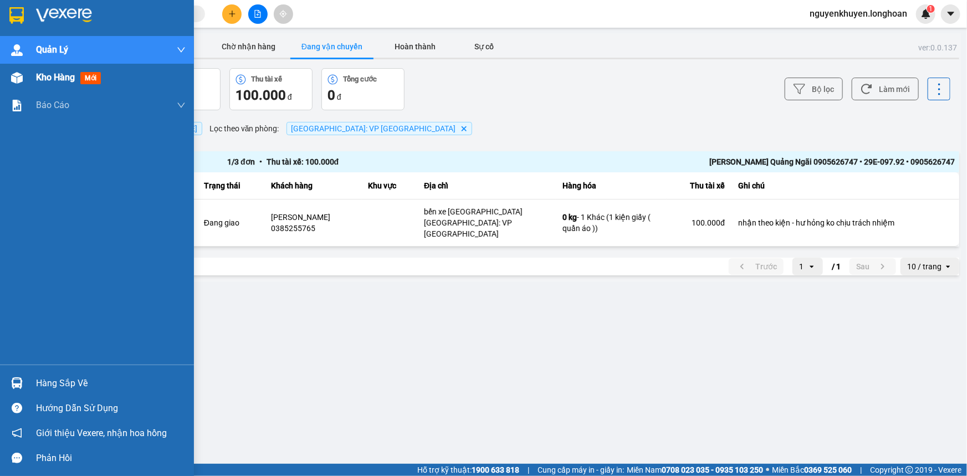
click at [49, 78] on span "Kho hàng" at bounding box center [55, 77] width 39 height 11
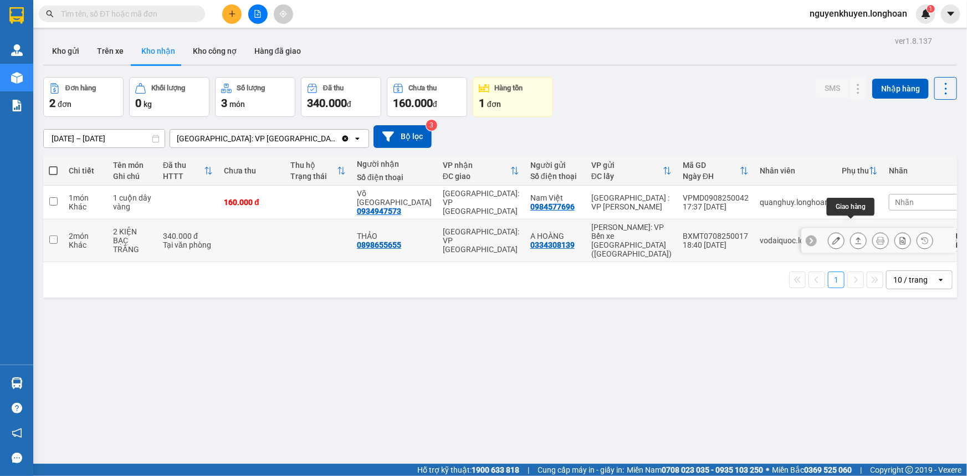
click at [855, 237] on icon at bounding box center [858, 240] width 6 height 7
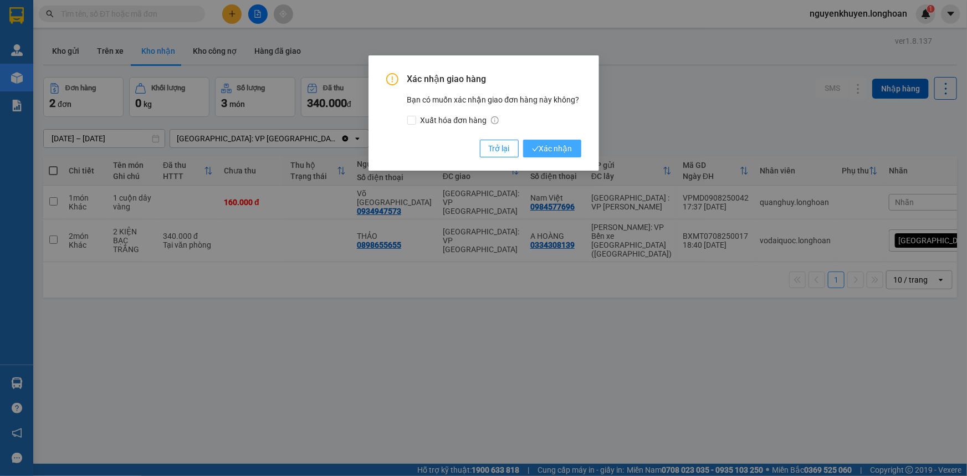
click at [563, 148] on span "Xác nhận" at bounding box center [552, 148] width 40 height 12
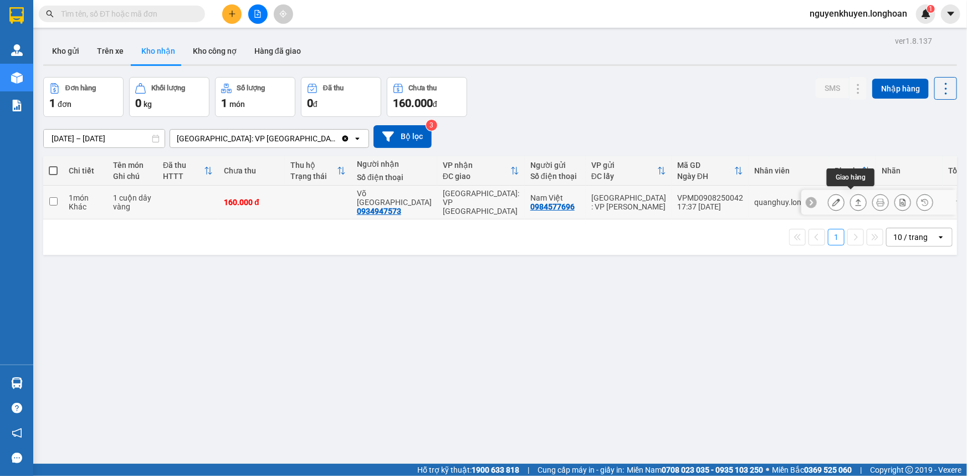
click at [854, 199] on icon at bounding box center [858, 202] width 8 height 8
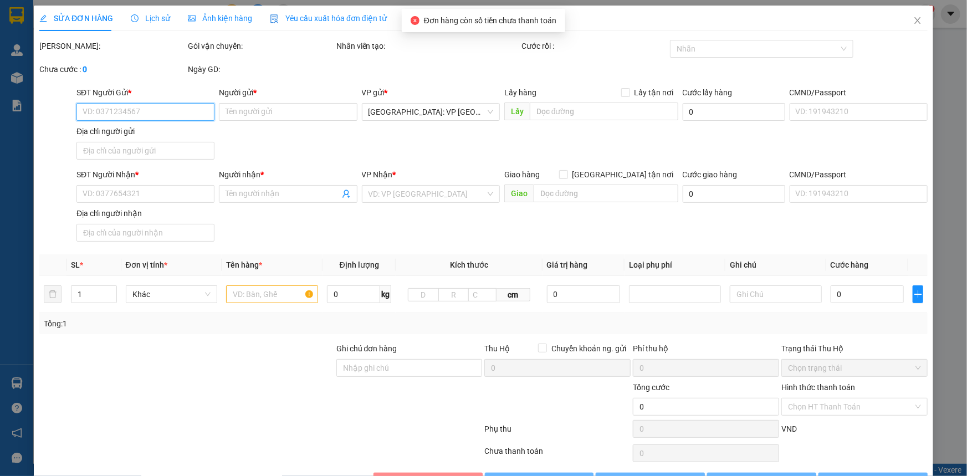
type input "0984577696"
type input "Nam Việt"
type input "0934947573"
type input "Võ [GEOGRAPHIC_DATA]"
type input "160.000"
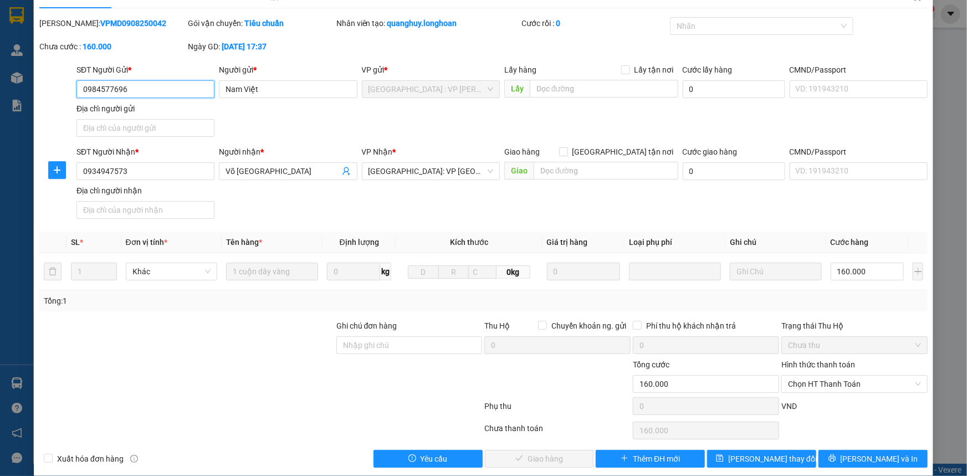
scroll to position [35, 0]
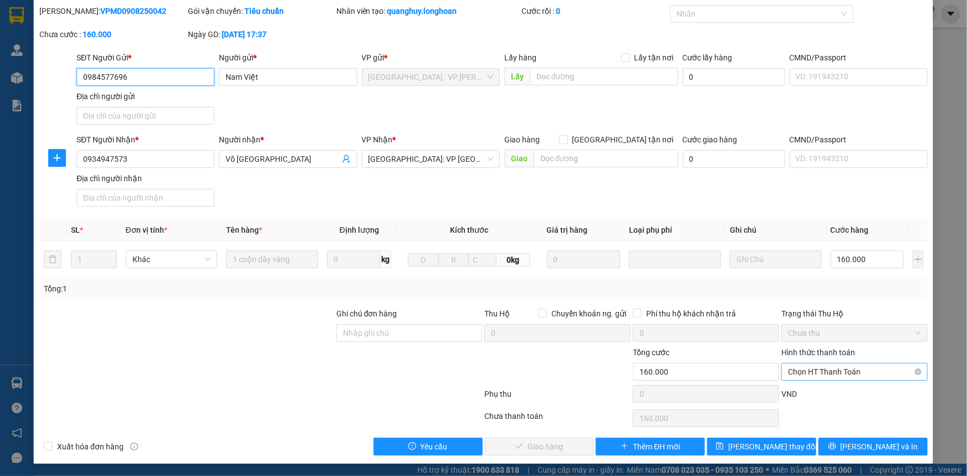
click at [820, 371] on span "Chọn HT Thanh Toán" at bounding box center [854, 371] width 133 height 17
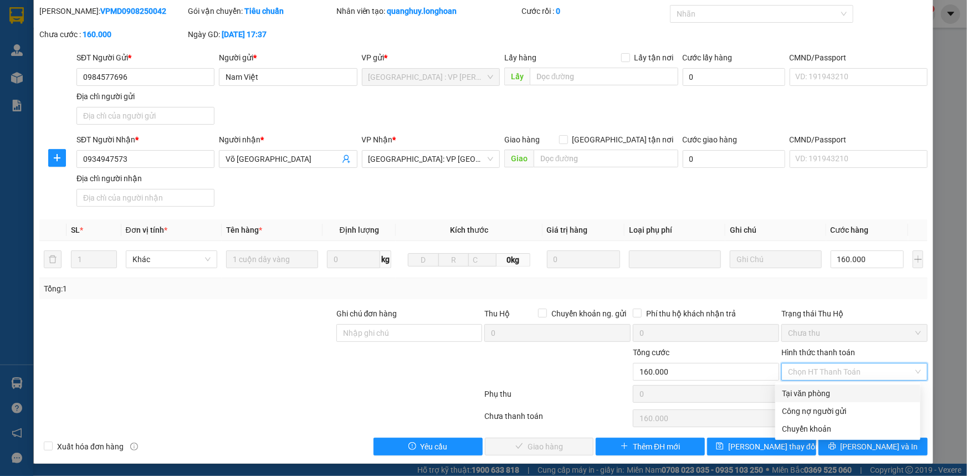
click at [814, 393] on div "Tại văn phòng" at bounding box center [848, 393] width 132 height 12
type input "0"
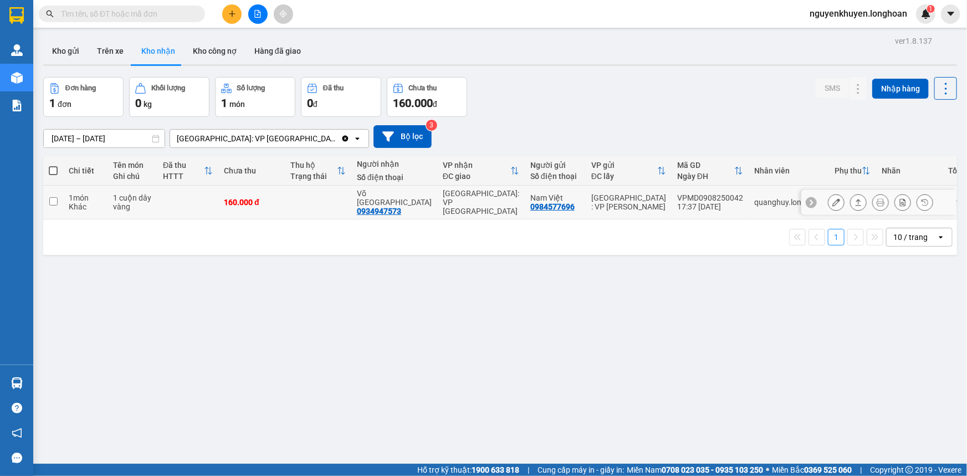
click at [50, 197] on input "checkbox" at bounding box center [53, 201] width 8 height 8
checkbox input "true"
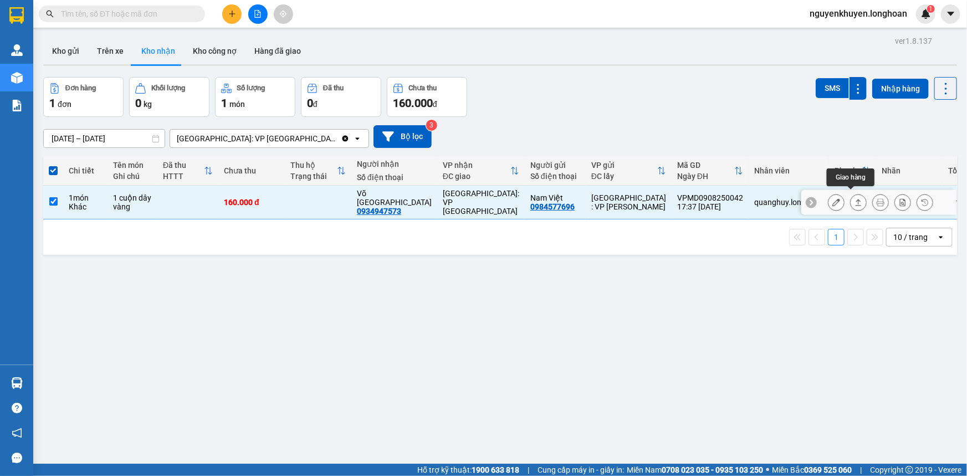
click at [854, 199] on icon at bounding box center [858, 202] width 8 height 8
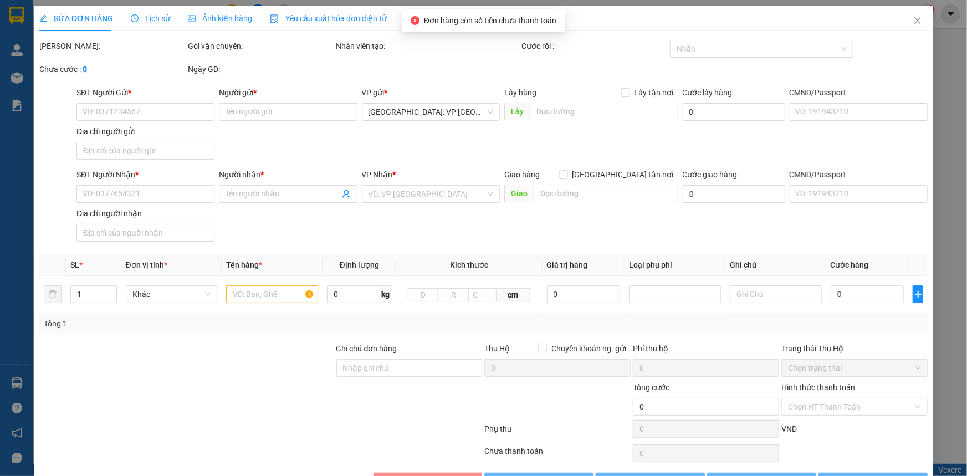
type input "0984577696"
type input "Nam Việt"
type input "0934947573"
type input "Võ [GEOGRAPHIC_DATA]"
type input "160.000"
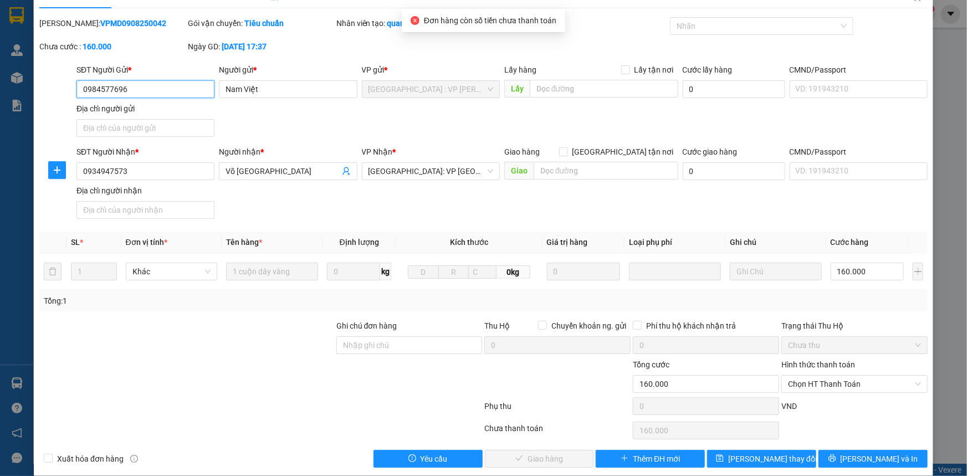
scroll to position [35, 0]
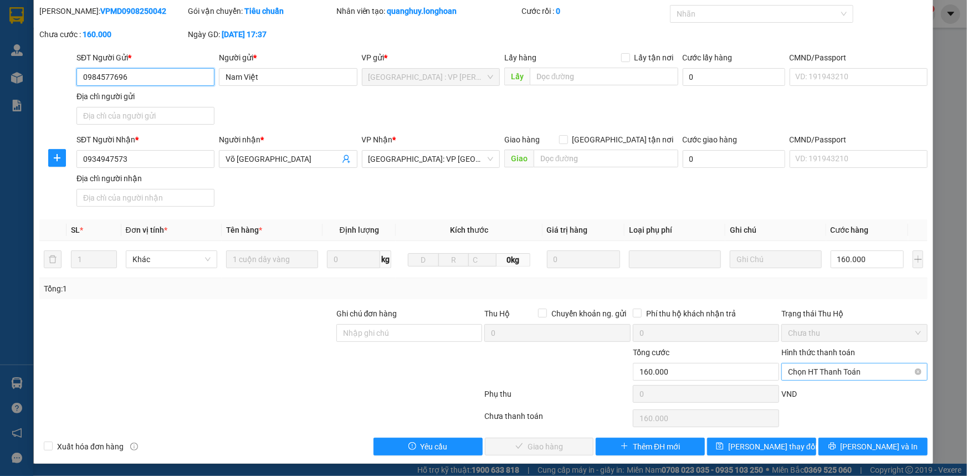
click at [836, 370] on span "Chọn HT Thanh Toán" at bounding box center [854, 371] width 133 height 17
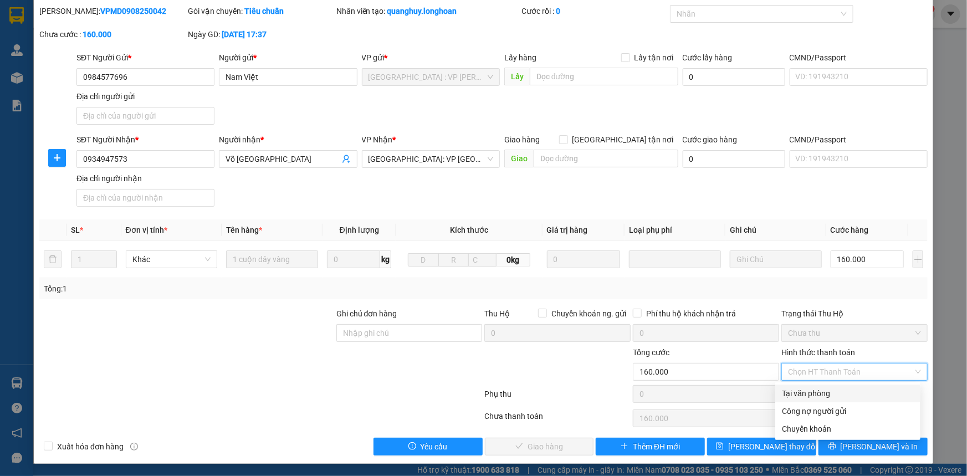
click at [823, 394] on div "Tại văn phòng" at bounding box center [848, 393] width 132 height 12
type input "0"
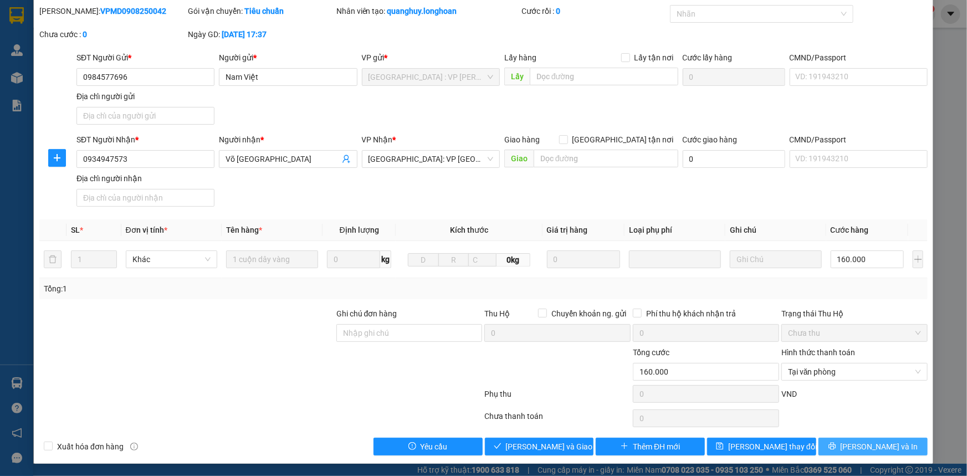
click at [875, 446] on span "[PERSON_NAME] và In" at bounding box center [879, 446] width 78 height 12
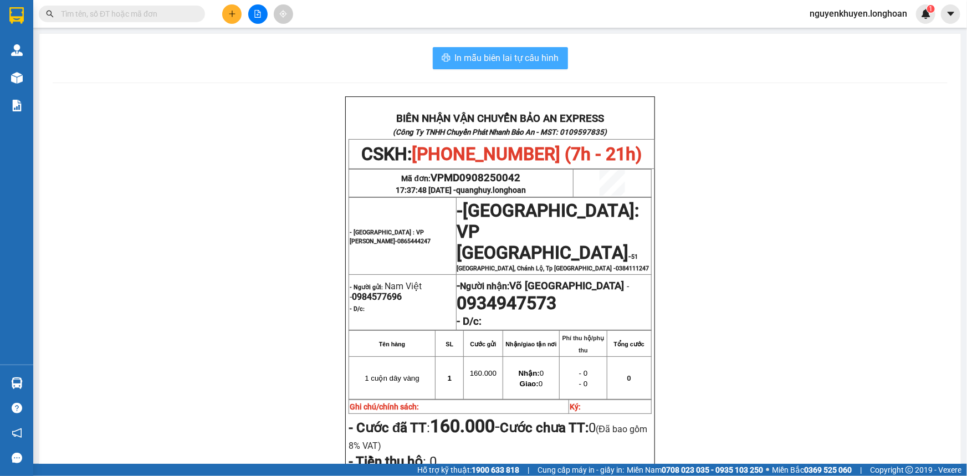
click at [520, 60] on span "In mẫu biên lai tự cấu hình" at bounding box center [507, 58] width 104 height 14
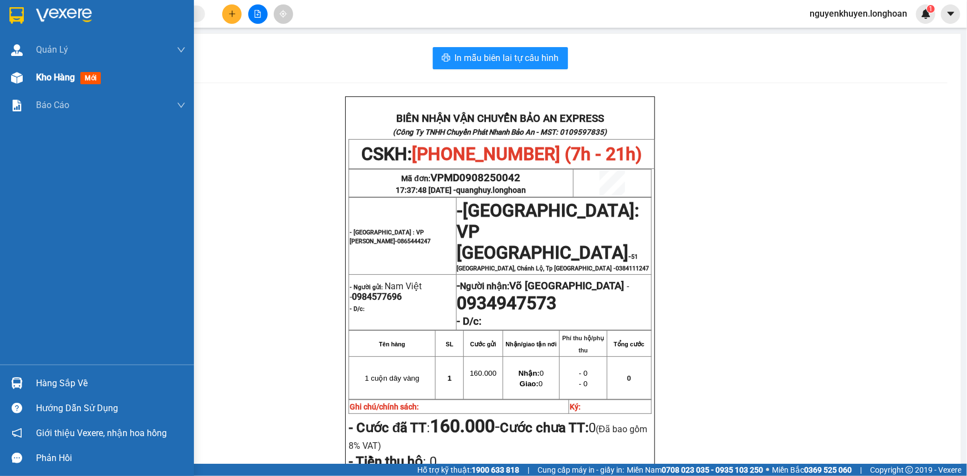
click at [56, 73] on span "Kho hàng" at bounding box center [55, 77] width 39 height 11
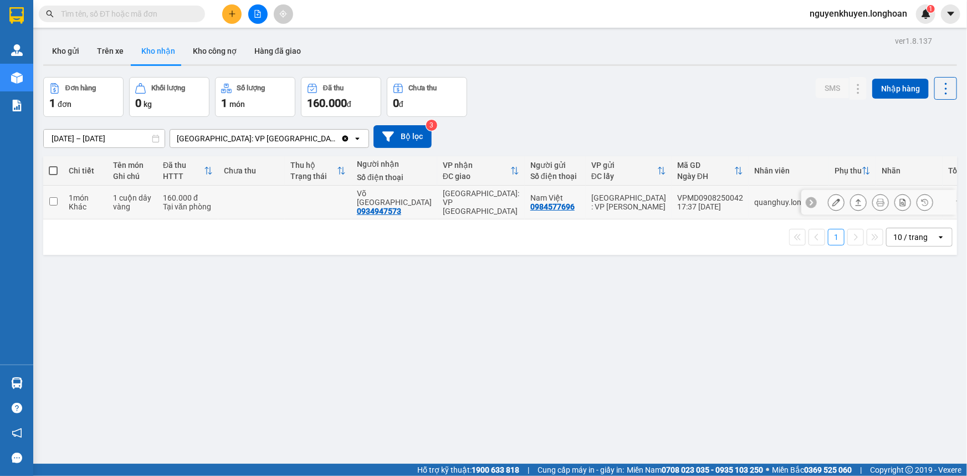
click at [50, 199] on input "checkbox" at bounding box center [53, 201] width 8 height 8
checkbox input "true"
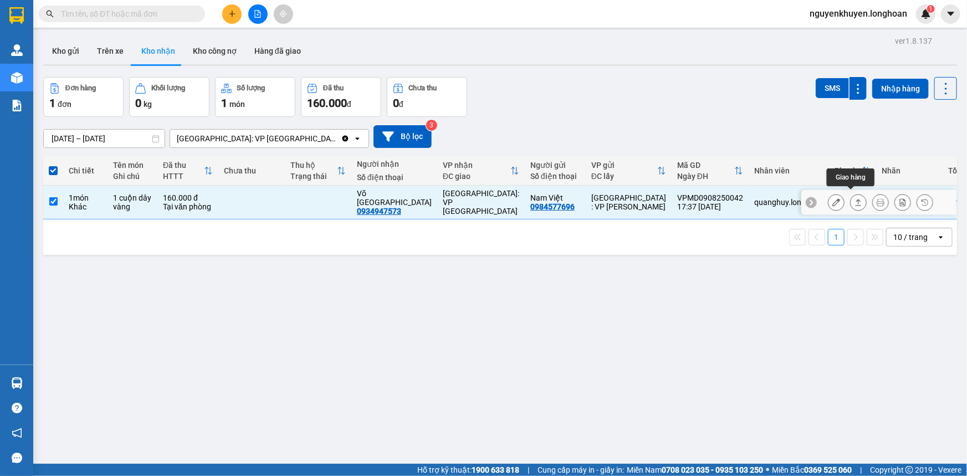
click at [854, 198] on icon at bounding box center [858, 202] width 8 height 8
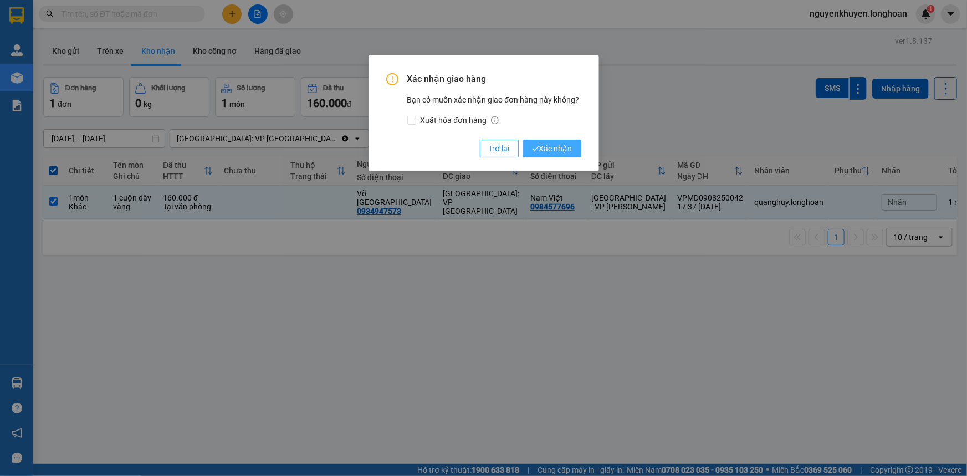
click at [558, 150] on span "Xác nhận" at bounding box center [552, 148] width 40 height 12
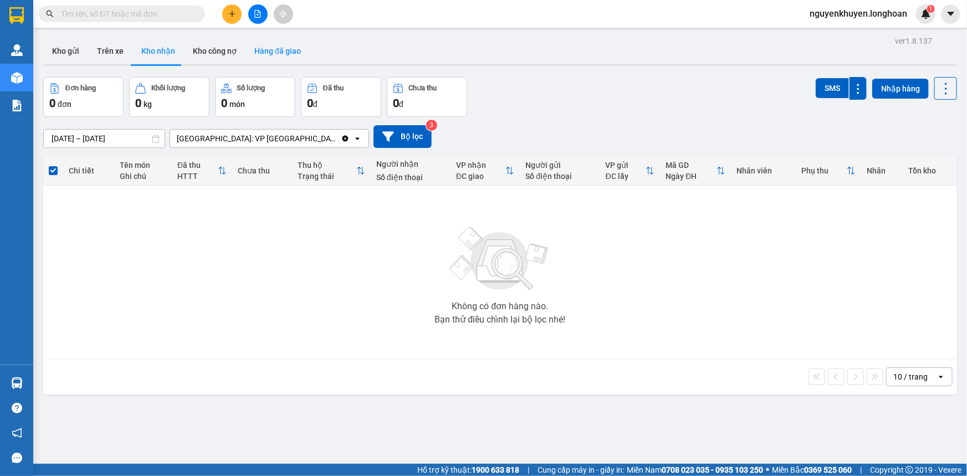
click at [264, 53] on button "Hàng đã giao" at bounding box center [277, 51] width 64 height 27
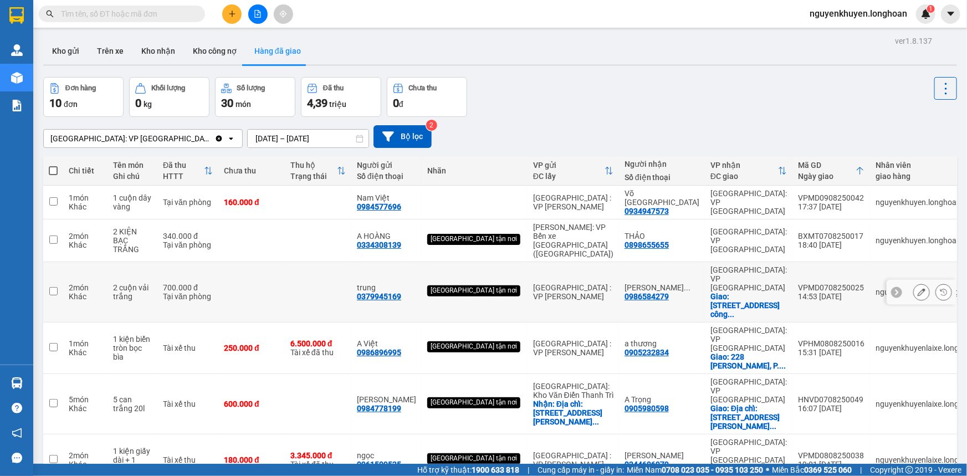
scroll to position [50, 0]
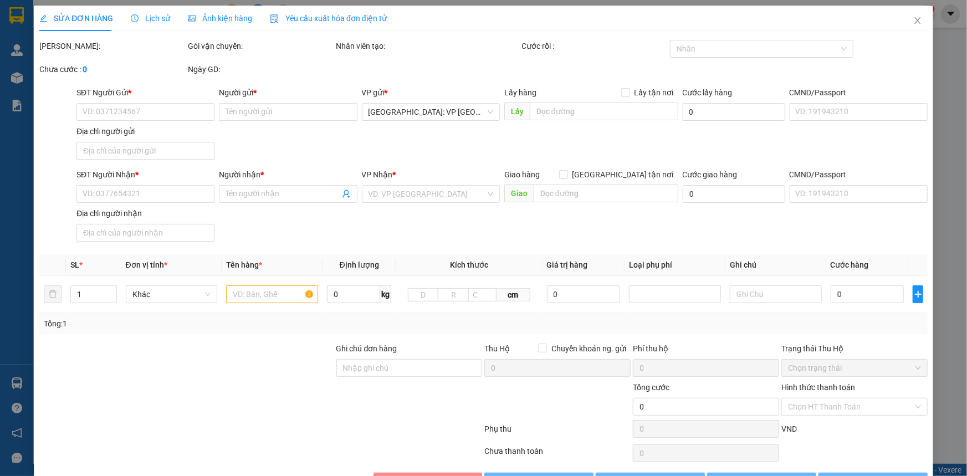
type input "0984577696"
type input "Nam Việt"
type input "0934947573"
type input "Võ [GEOGRAPHIC_DATA]"
type input "160.000"
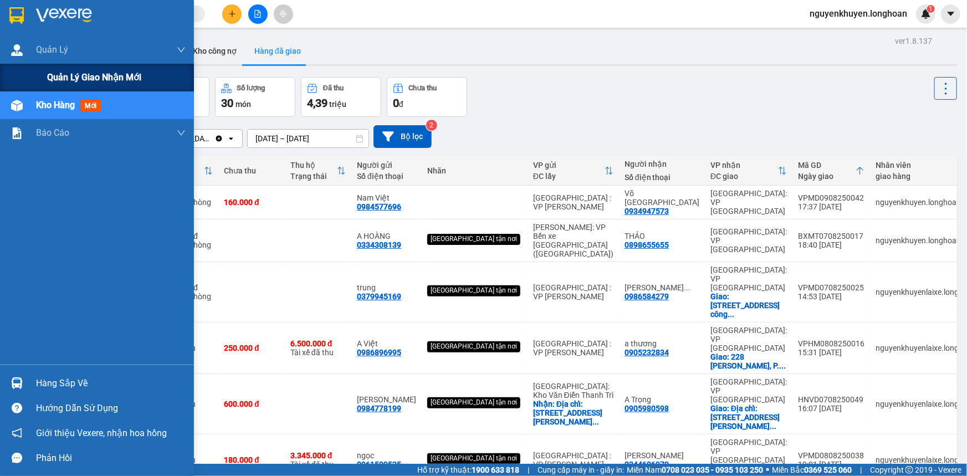
click at [63, 75] on span "Quản lý giao nhận mới" at bounding box center [94, 77] width 94 height 14
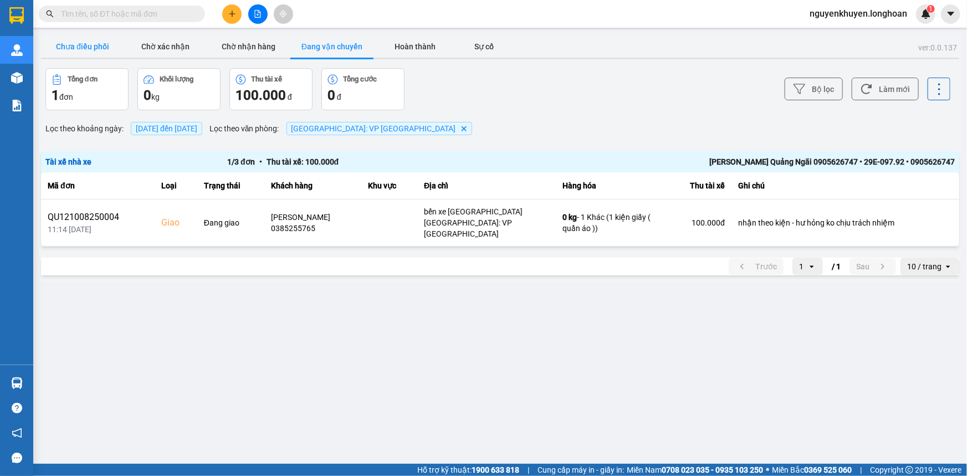
click at [72, 49] on button "Chưa điều phối" at bounding box center [82, 46] width 83 height 22
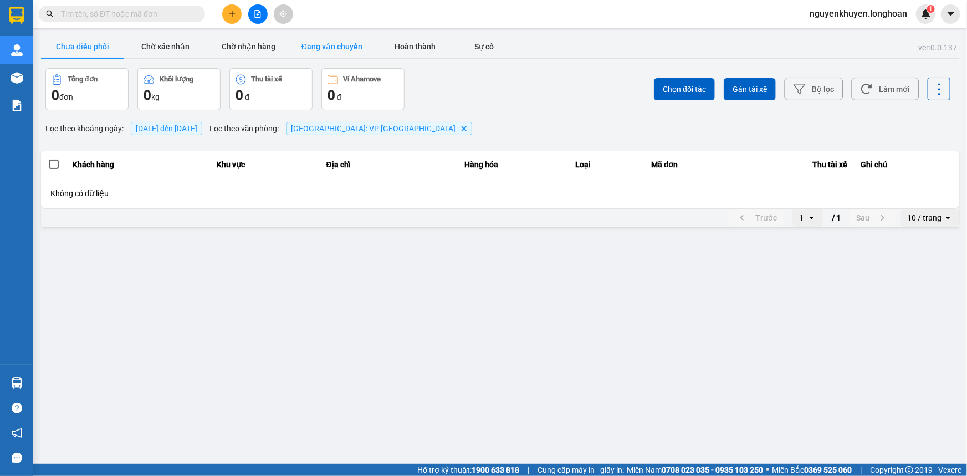
click at [318, 48] on button "Đang vận chuyển" at bounding box center [331, 46] width 83 height 22
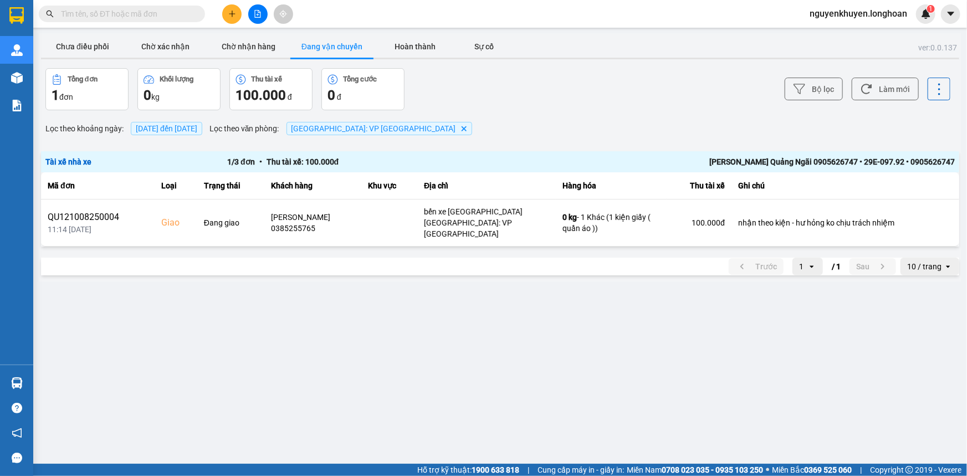
click at [188, 125] on span "[DATE] đến [DATE]" at bounding box center [166, 128] width 61 height 9
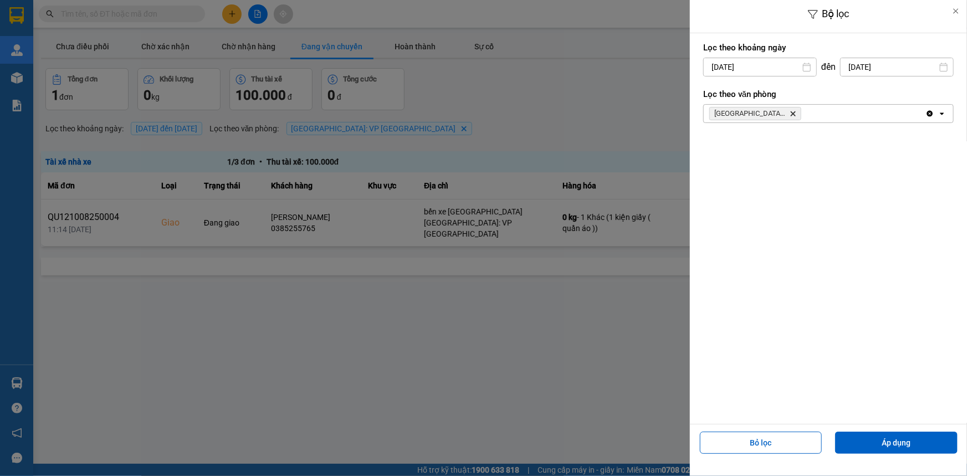
click at [762, 64] on input "[DATE]" at bounding box center [759, 67] width 112 height 18
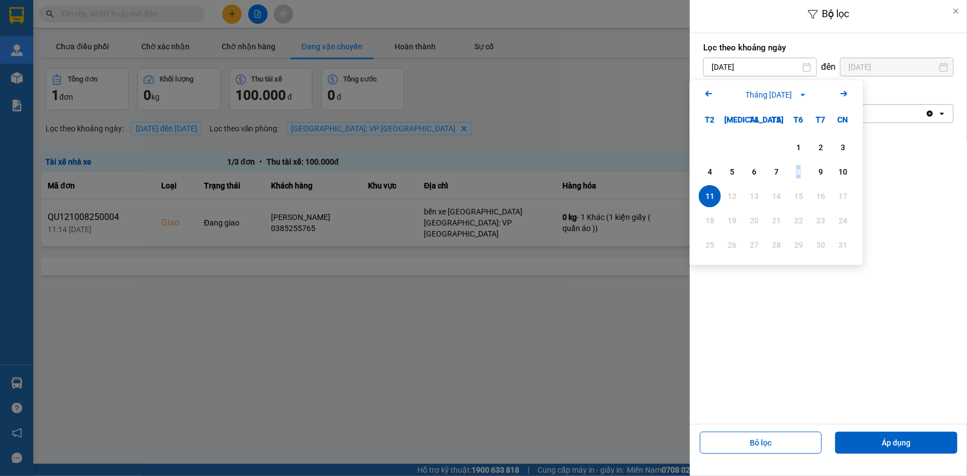
drag, startPoint x: 798, startPoint y: 172, endPoint x: 708, endPoint y: 196, distance: 93.0
click at [708, 196] on div "1 2 3 4 5 6 7 8 9 10 11 12 13 14 15 16 17 18 19 20 21 22 23 24 25 26 27 28 29 3…" at bounding box center [775, 197] width 155 height 122
click at [708, 196] on div "11" at bounding box center [710, 195] width 16 height 13
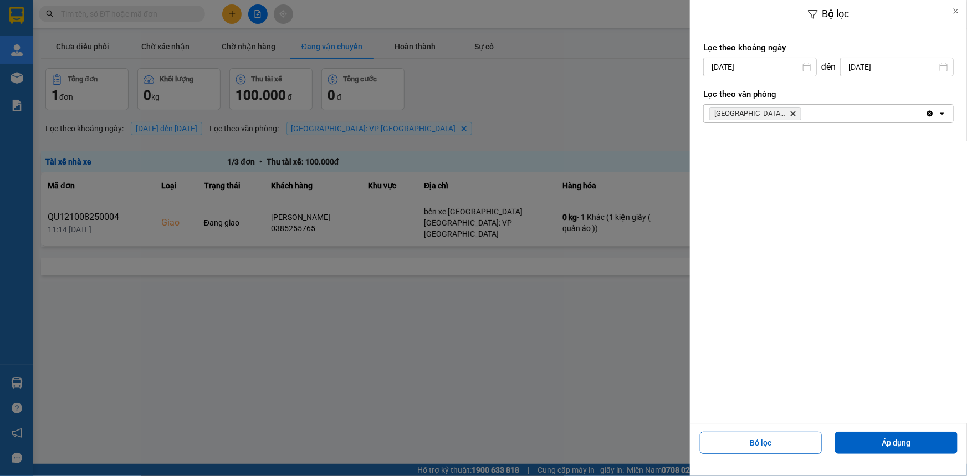
click at [729, 65] on input "[DATE]" at bounding box center [759, 67] width 112 height 18
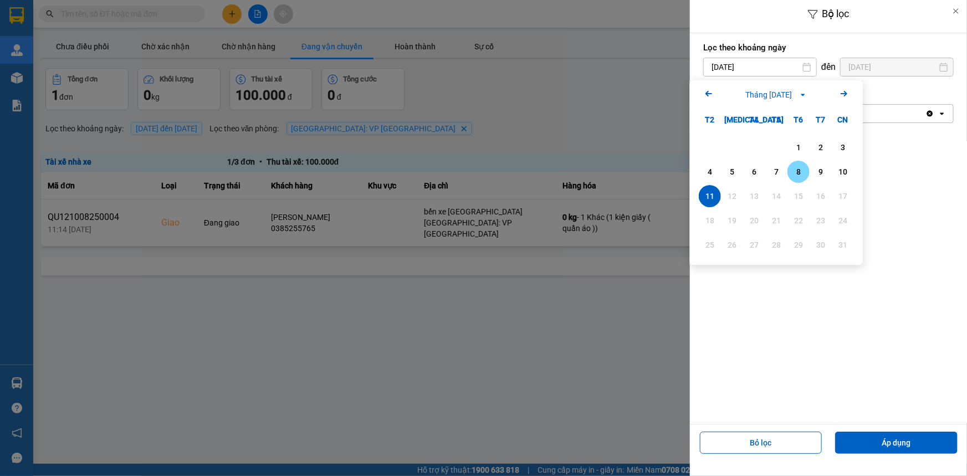
click at [794, 174] on div "8" at bounding box center [798, 171] width 16 height 13
type input "[DATE]"
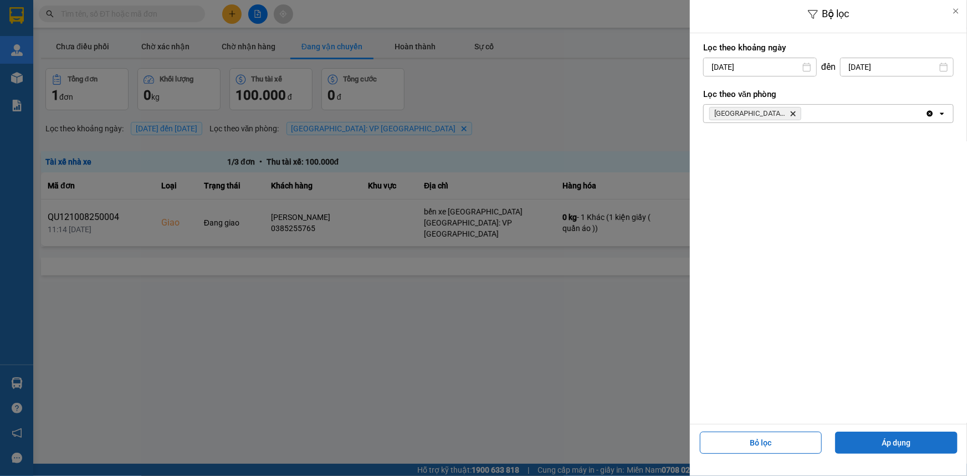
click at [899, 438] on button "Áp dụng" at bounding box center [896, 442] width 122 height 22
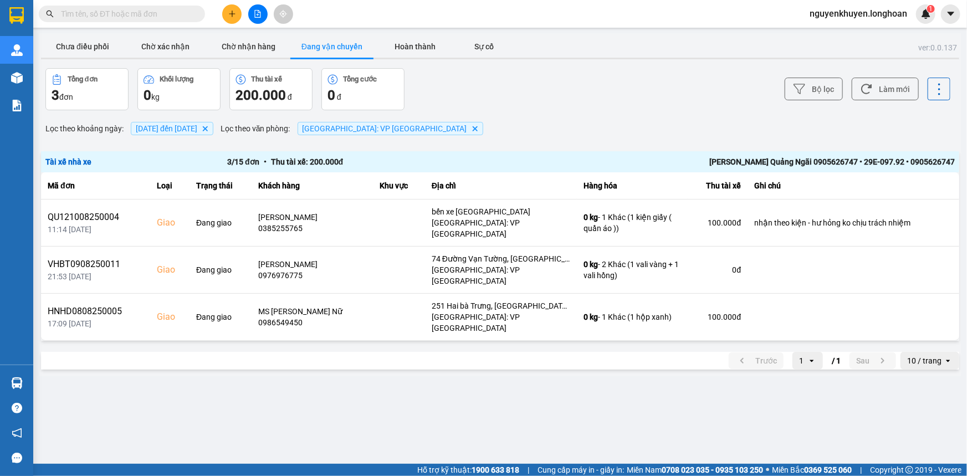
click at [188, 130] on span "[DATE] đến [DATE]" at bounding box center [166, 128] width 61 height 9
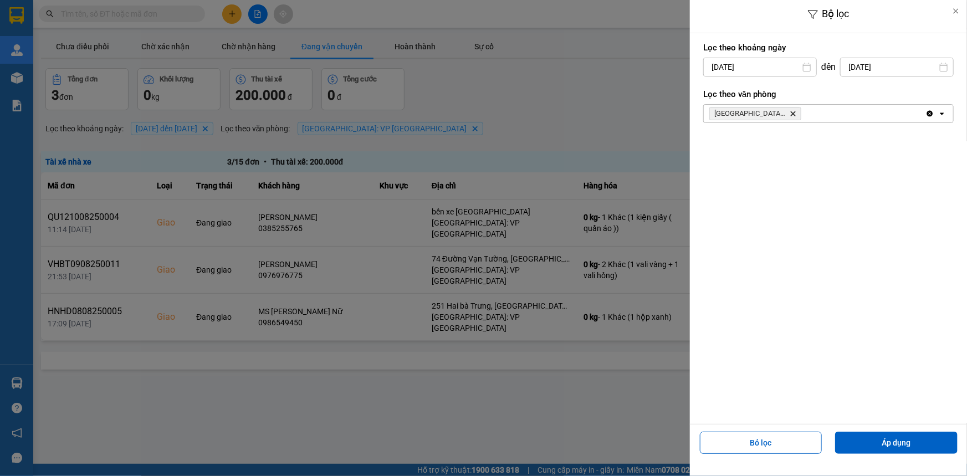
click at [745, 64] on input "[DATE]" at bounding box center [759, 67] width 112 height 18
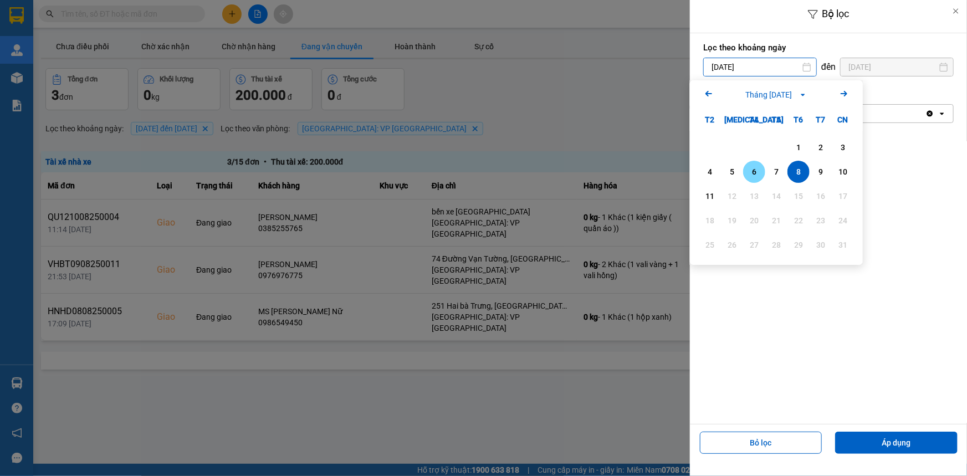
click at [757, 174] on div "6" at bounding box center [754, 171] width 16 height 13
type input "[DATE]"
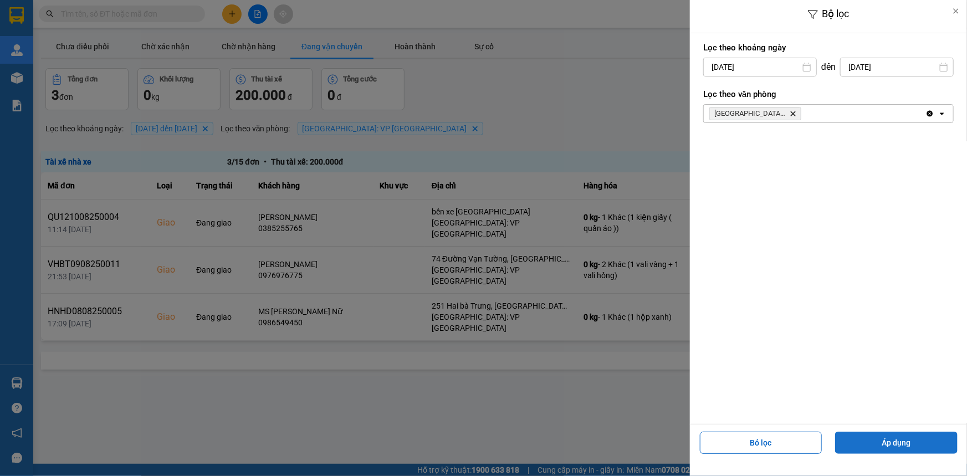
click at [907, 446] on button "Áp dụng" at bounding box center [896, 442] width 122 height 22
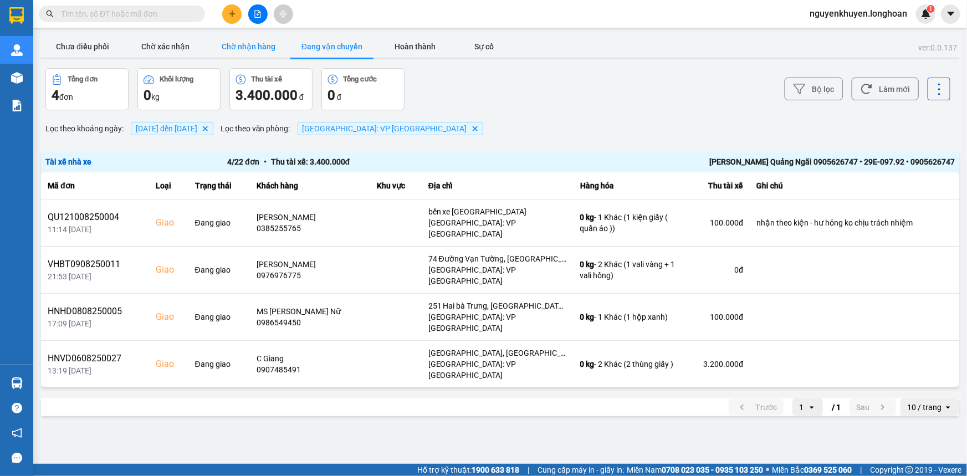
click at [258, 48] on button "Chờ nhận hàng" at bounding box center [248, 46] width 83 height 22
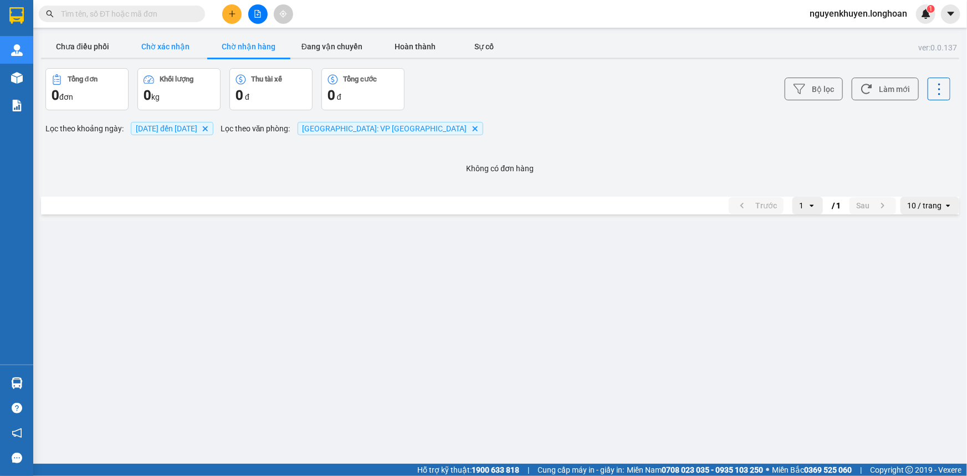
click at [171, 44] on button "Chờ xác nhận" at bounding box center [165, 46] width 83 height 22
click at [100, 47] on button "Chưa điều phối" at bounding box center [82, 46] width 83 height 22
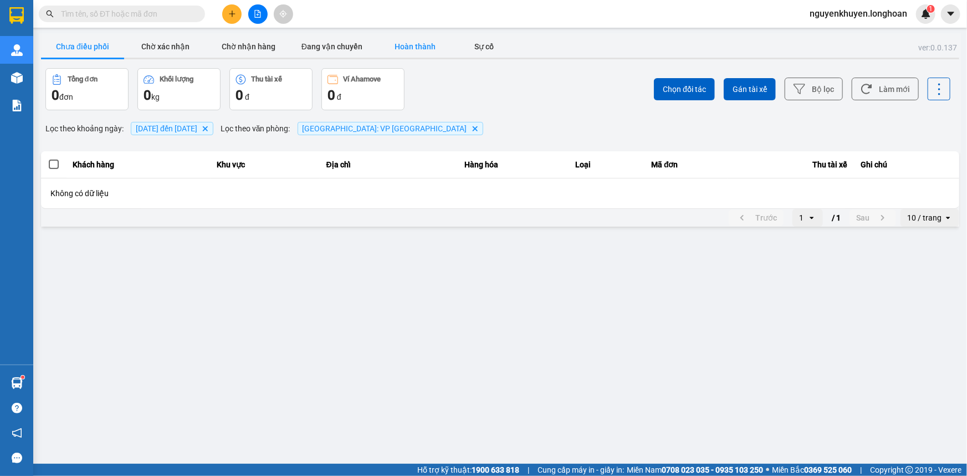
click at [419, 45] on button "Hoàn thành" at bounding box center [414, 46] width 83 height 22
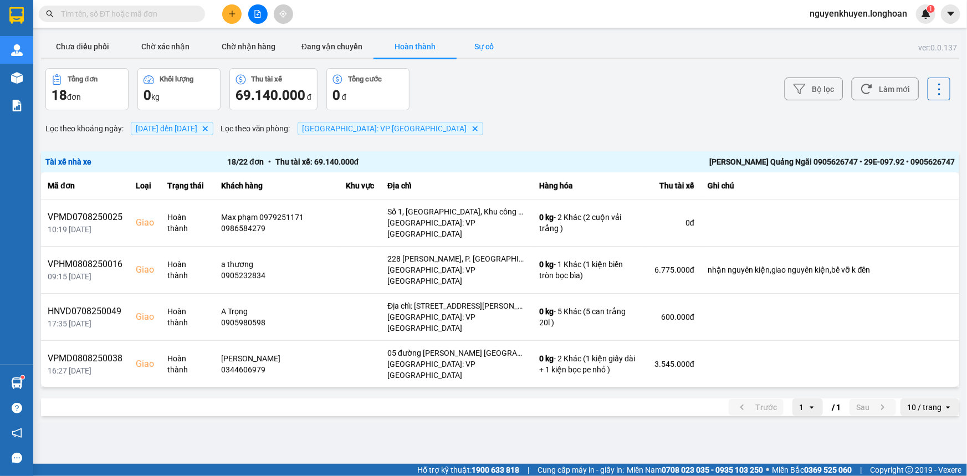
click at [492, 44] on button "Sự cố" at bounding box center [483, 46] width 55 height 22
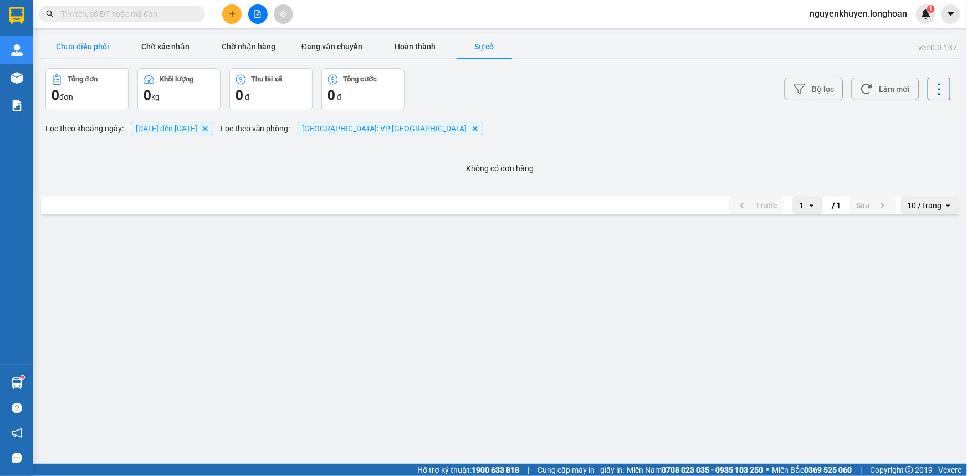
click at [70, 45] on button "Chưa điều phối" at bounding box center [82, 46] width 83 height 22
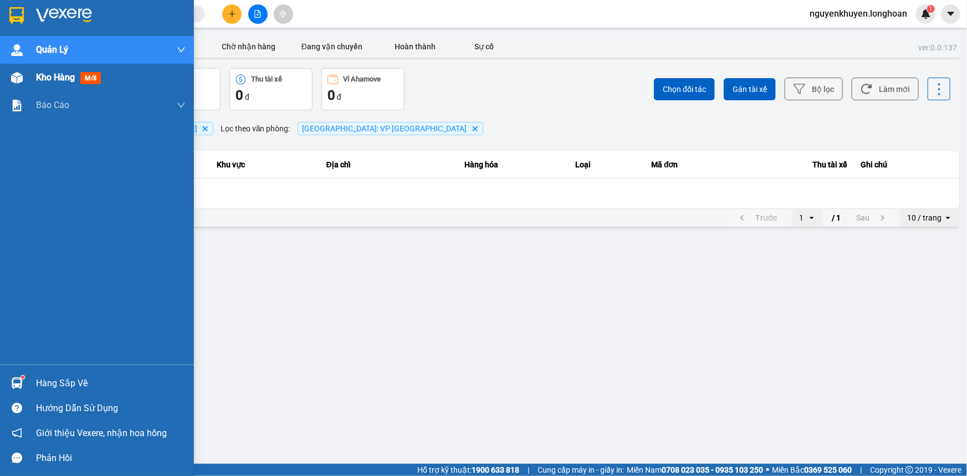
click at [50, 82] on span "Kho hàng" at bounding box center [55, 77] width 39 height 11
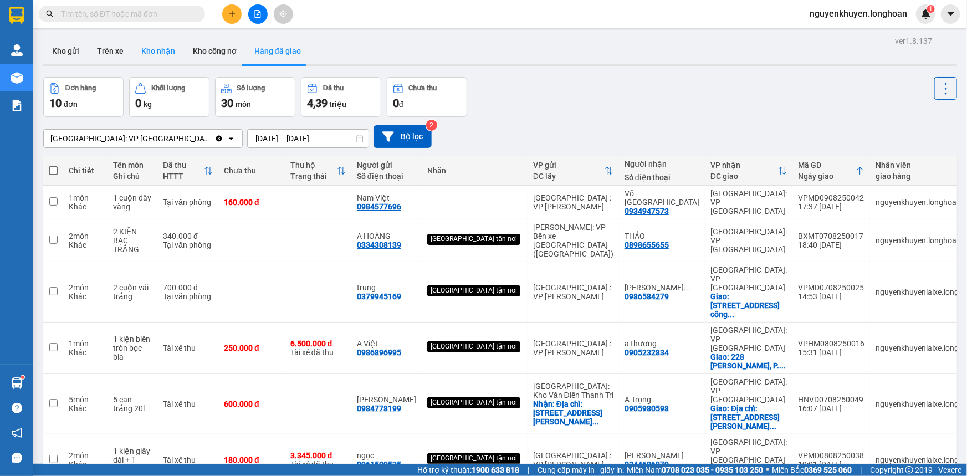
click at [148, 54] on button "Kho nhận" at bounding box center [158, 51] width 52 height 27
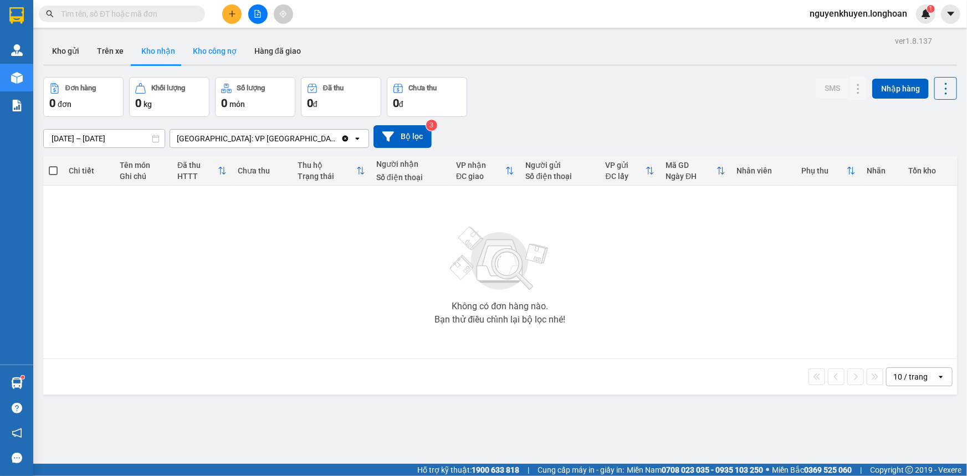
click at [213, 51] on button "Kho công nợ" at bounding box center [214, 51] width 61 height 27
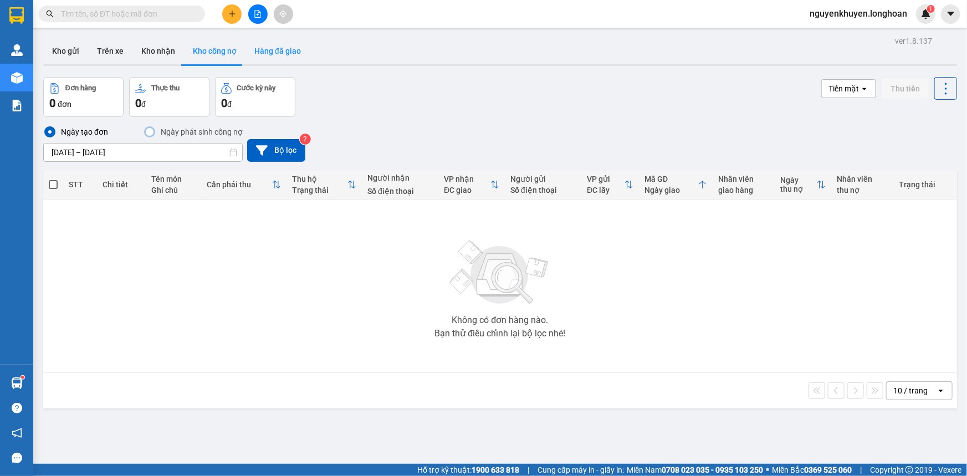
click at [273, 53] on button "Hàng đã giao" at bounding box center [277, 51] width 64 height 27
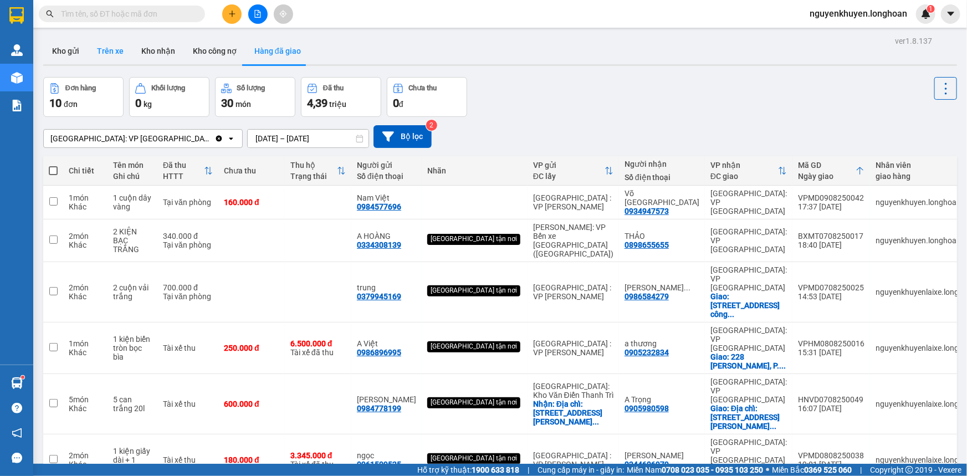
click at [108, 52] on button "Trên xe" at bounding box center [110, 51] width 44 height 27
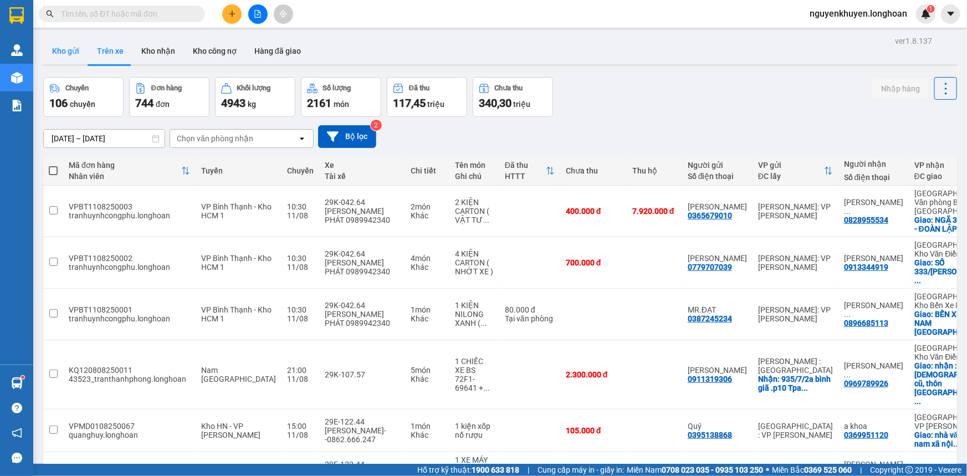
click at [56, 49] on button "Kho gửi" at bounding box center [65, 51] width 45 height 27
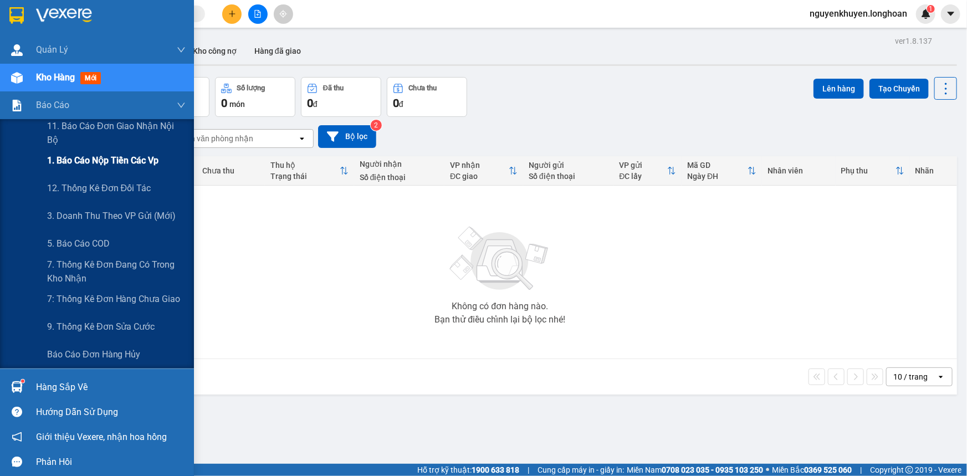
click at [84, 163] on span "1. Báo cáo nộp tiền các vp" at bounding box center [102, 160] width 111 height 14
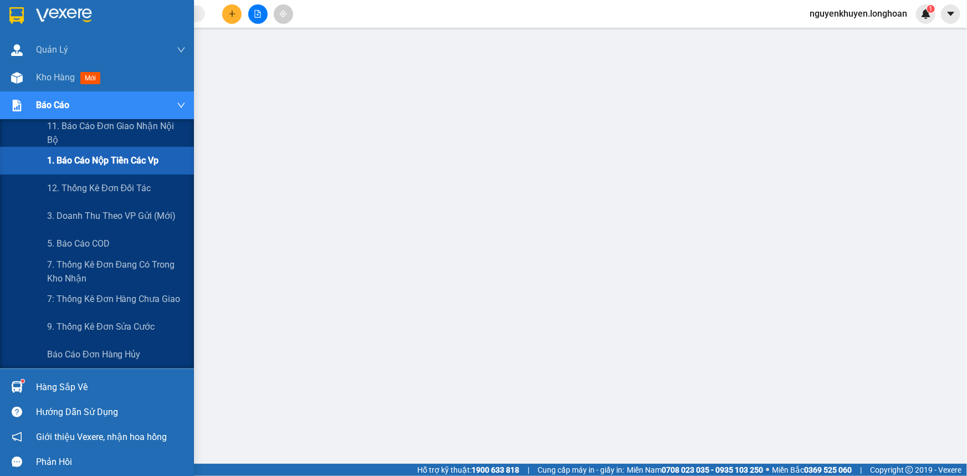
click at [39, 100] on span "Báo cáo" at bounding box center [52, 105] width 33 height 14
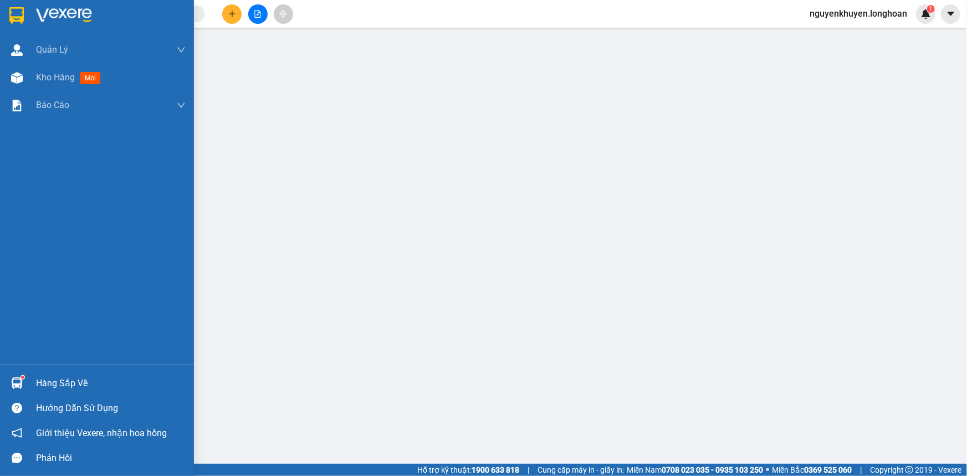
click at [57, 384] on div "Hàng sắp về" at bounding box center [111, 383] width 150 height 17
